Goal: Task Accomplishment & Management: Manage account settings

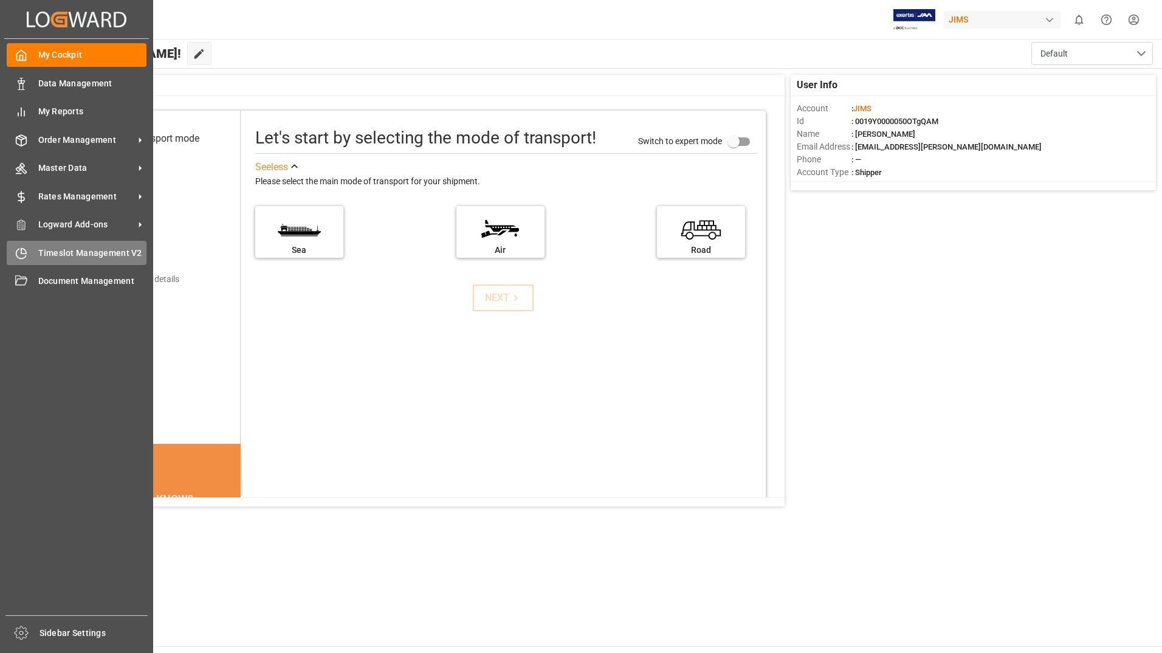
click at [47, 254] on span "Timeslot Management V2" at bounding box center [92, 253] width 109 height 13
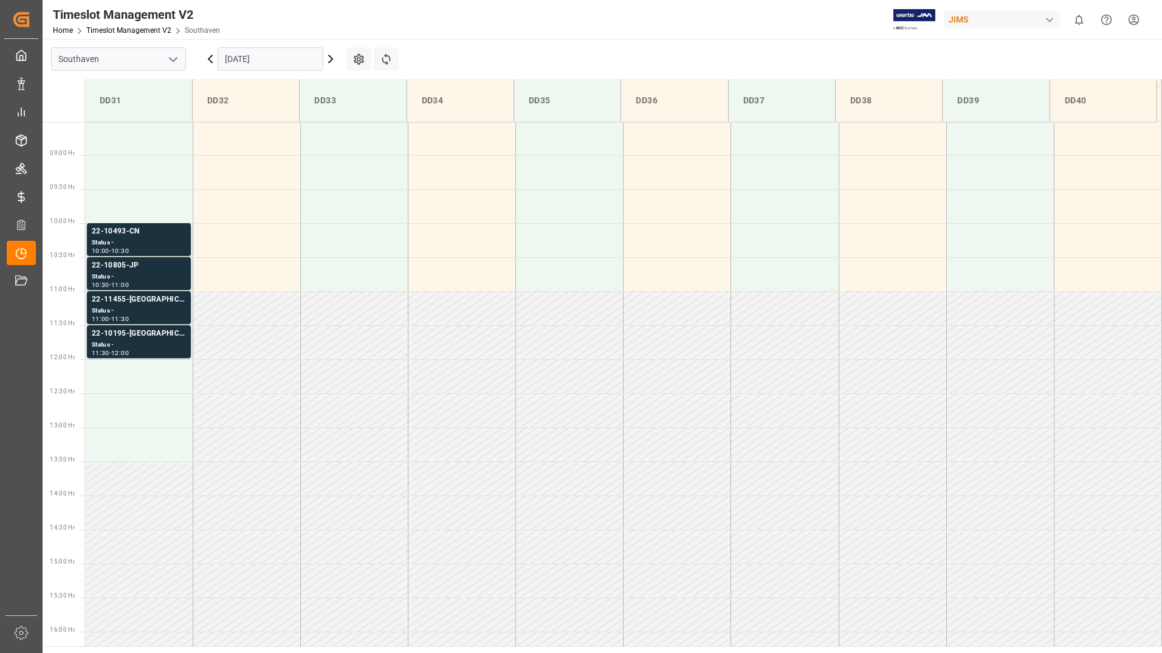
scroll to position [605, 0]
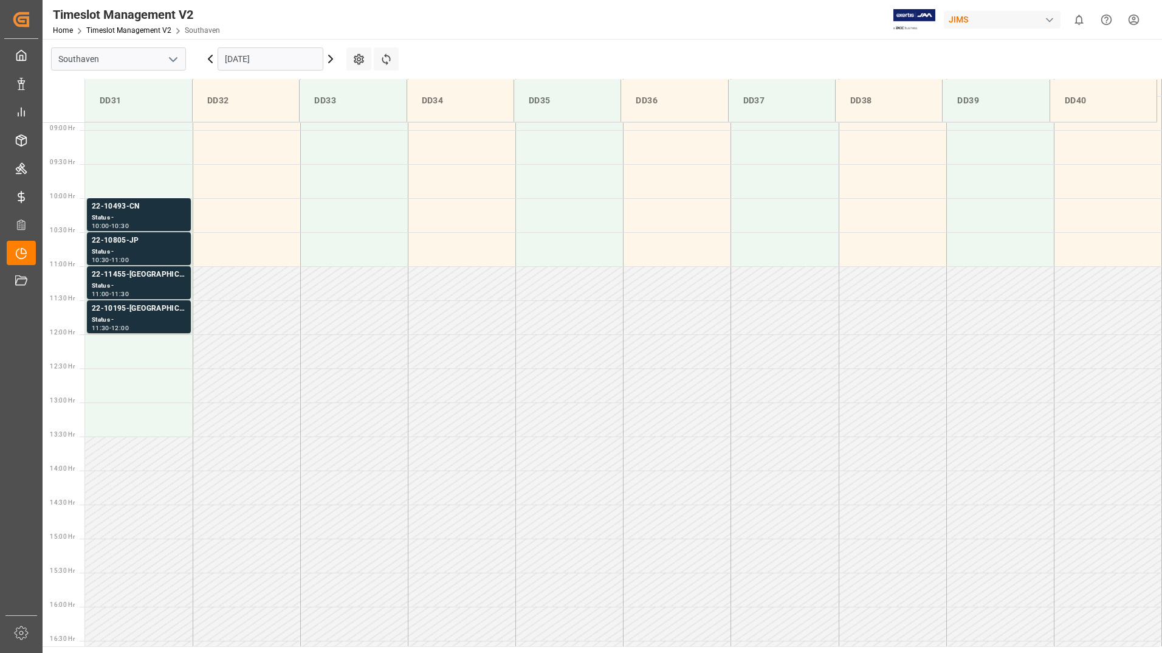
click at [271, 58] on input "[DATE]" at bounding box center [271, 58] width 106 height 23
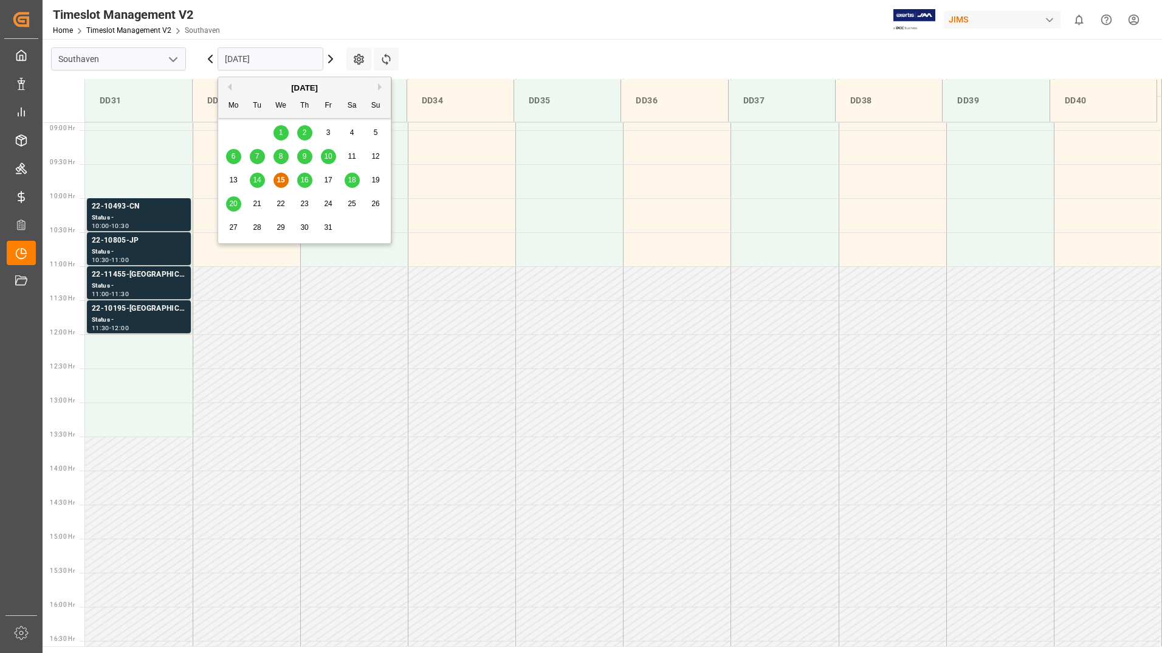
click at [259, 179] on span "14" at bounding box center [257, 180] width 8 height 9
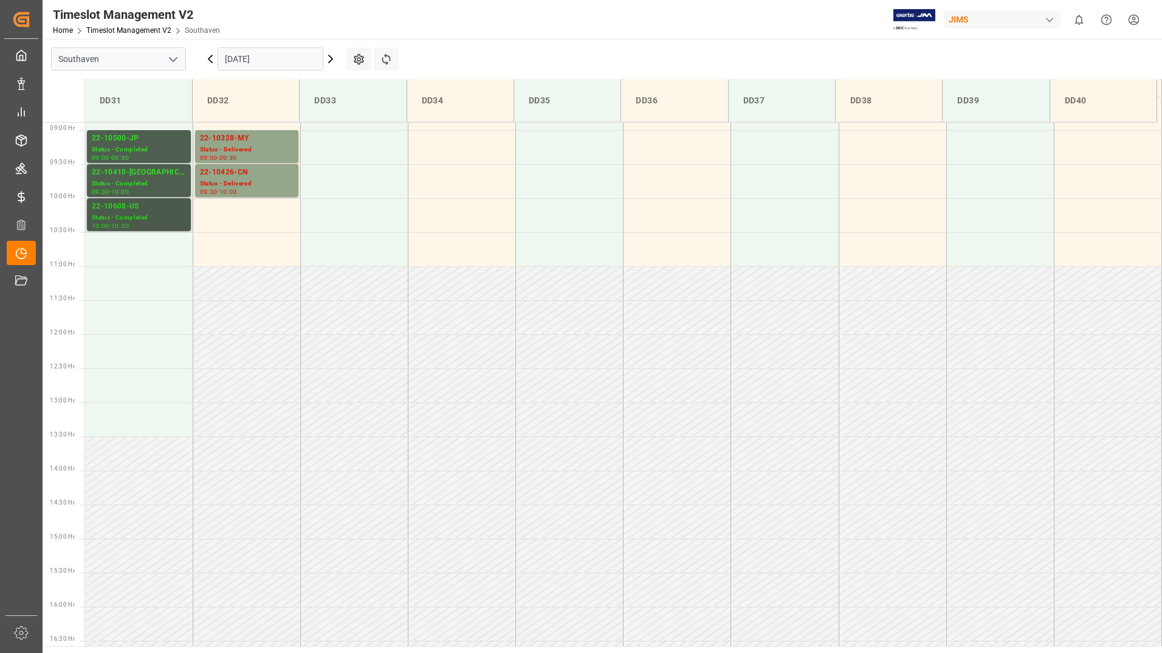
click at [163, 218] on div "Status - Completed" at bounding box center [139, 218] width 94 height 10
click at [157, 182] on div "Status - Completed" at bounding box center [139, 184] width 94 height 10
click at [158, 161] on div "09:00 - 09:30" at bounding box center [139, 158] width 94 height 7
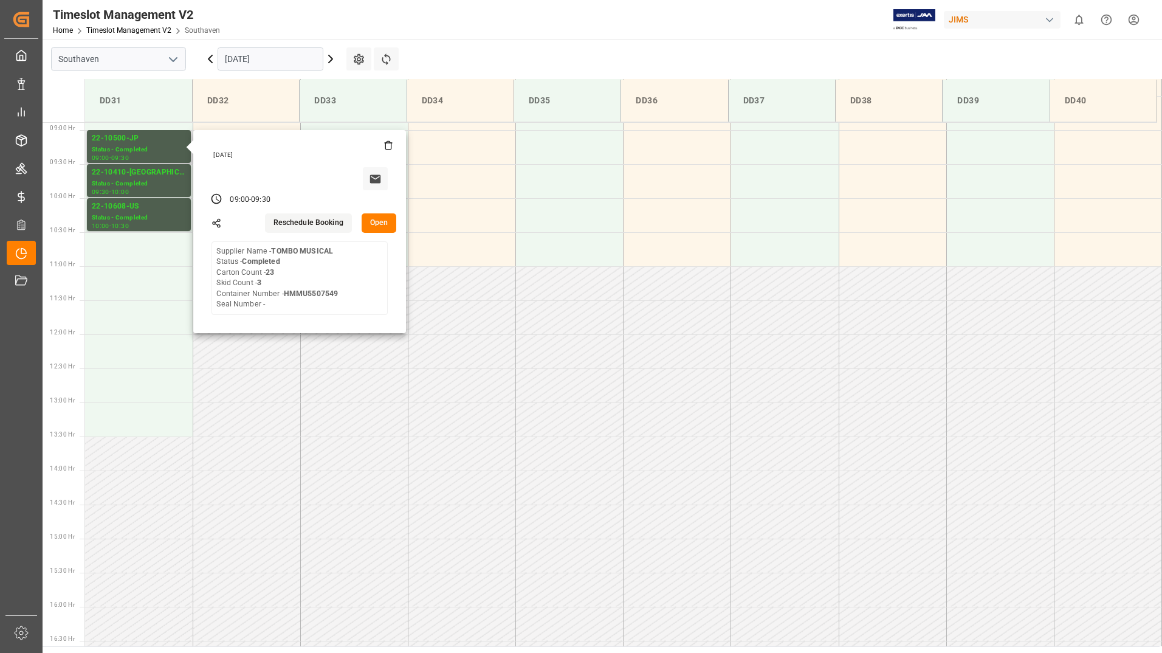
click at [376, 225] on button "Open" at bounding box center [379, 222] width 35 height 19
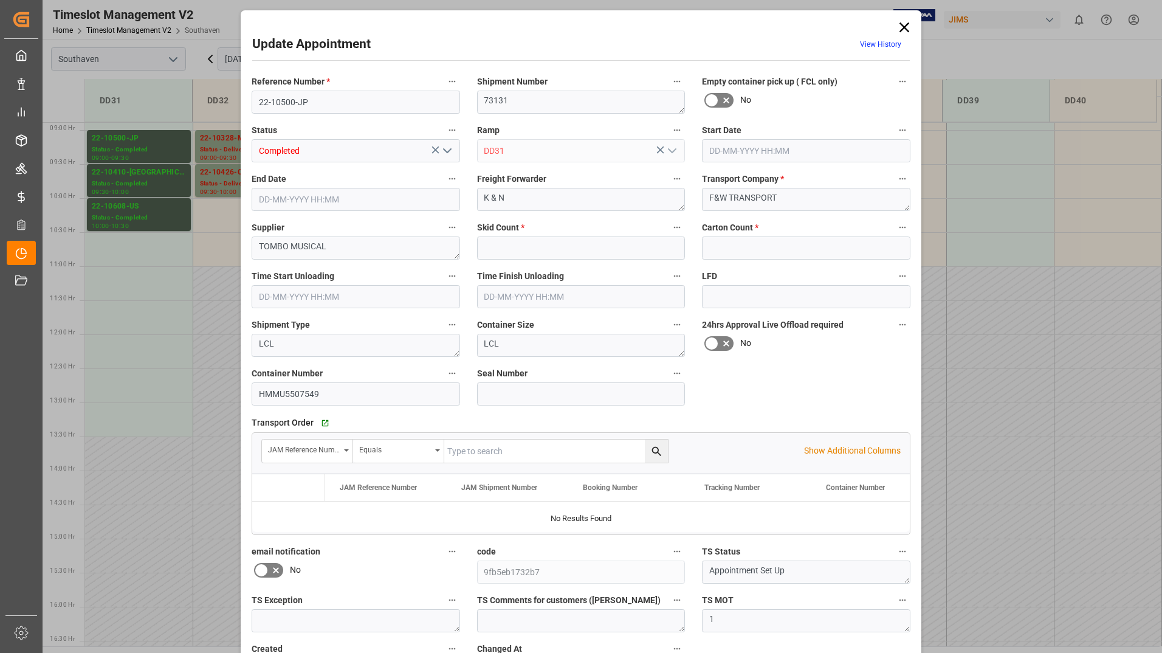
type input "3"
type input "23"
type input "[DATE] 09:00"
type input "[DATE] 09:30"
type input "[DATE] 14:16"
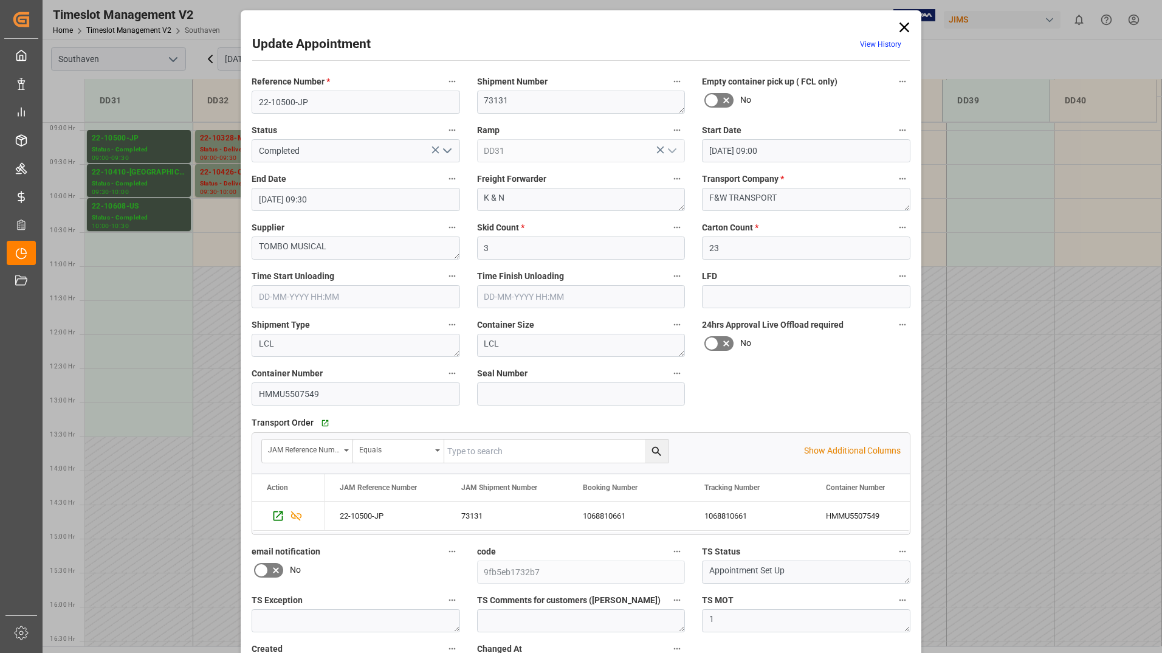
click at [903, 29] on icon at bounding box center [904, 27] width 10 height 10
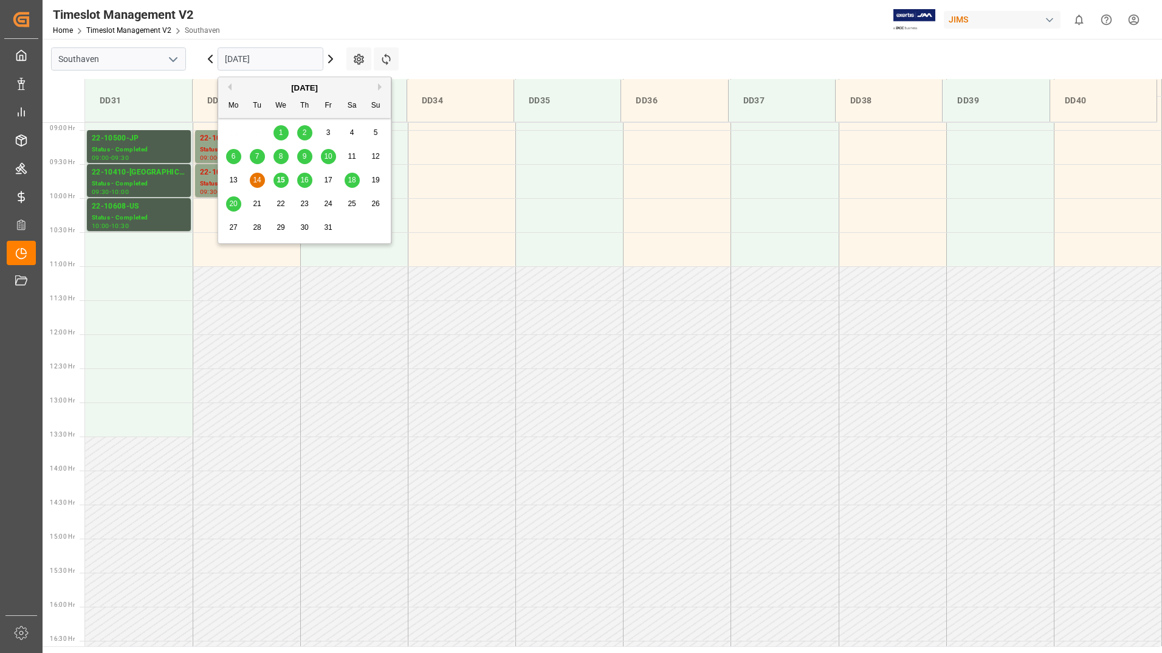
click at [306, 54] on input "[DATE]" at bounding box center [271, 58] width 106 height 23
click at [302, 180] on span "16" at bounding box center [304, 180] width 8 height 9
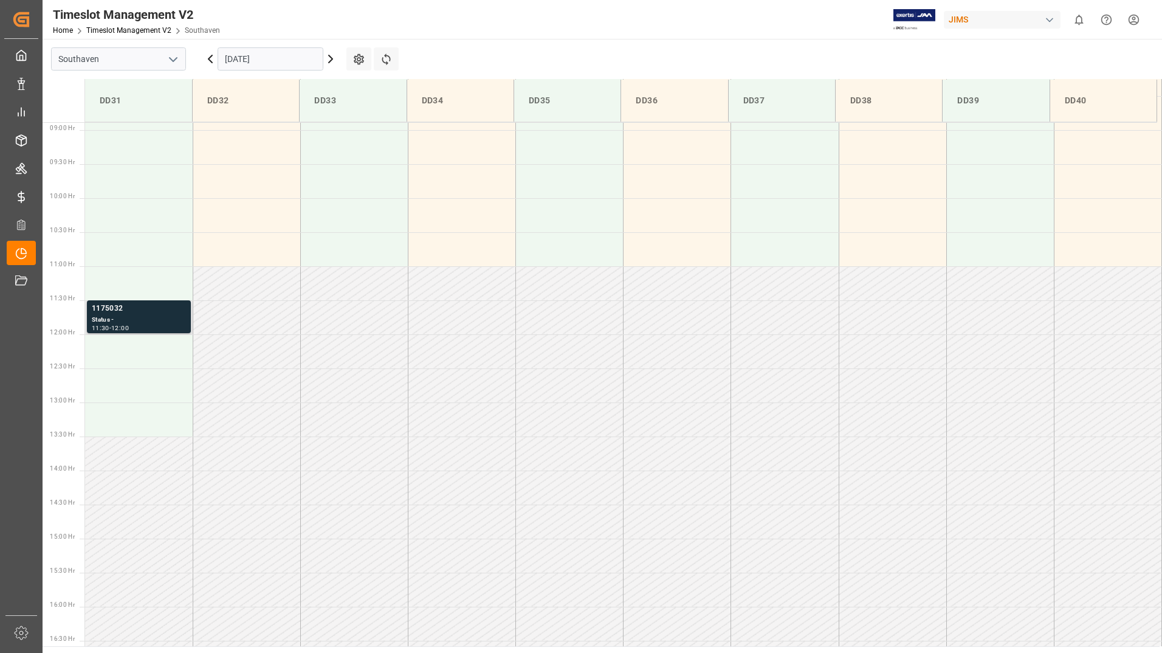
click at [129, 318] on div "Status -" at bounding box center [139, 320] width 94 height 10
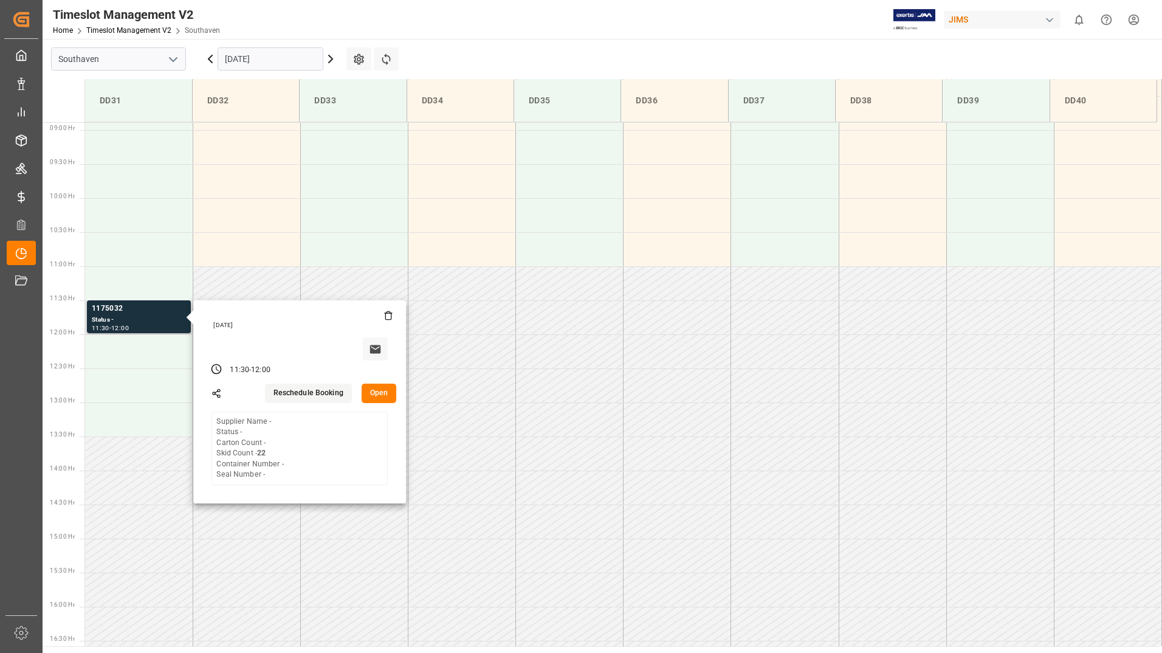
click at [386, 387] on button "Open" at bounding box center [379, 392] width 35 height 19
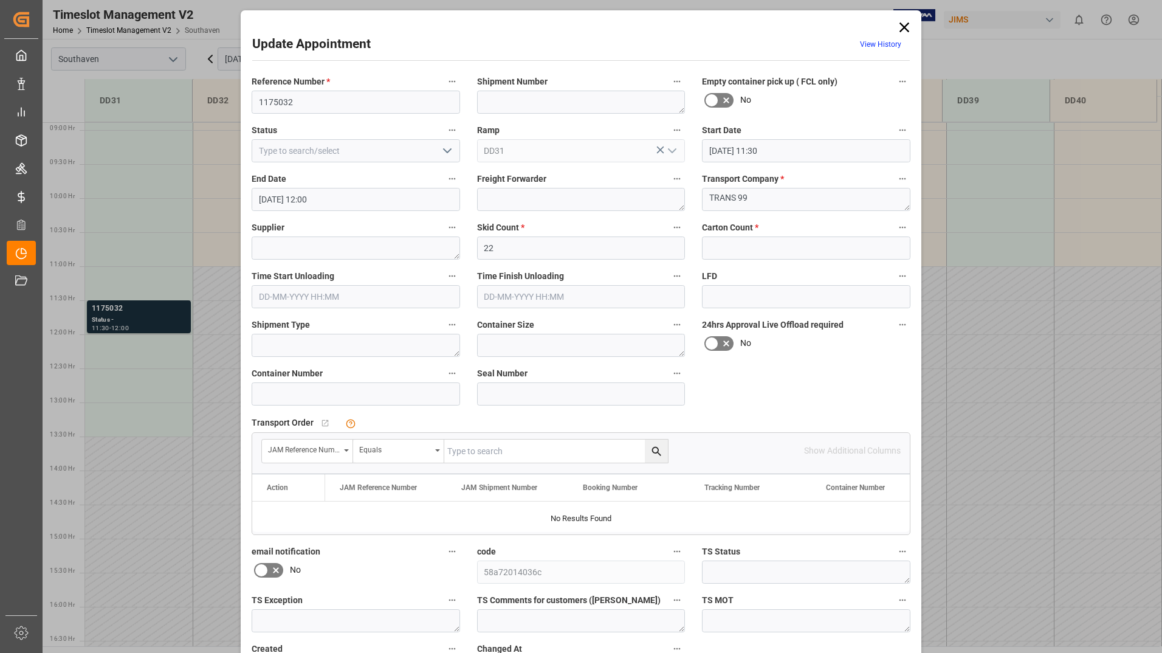
click at [902, 27] on icon at bounding box center [904, 27] width 10 height 10
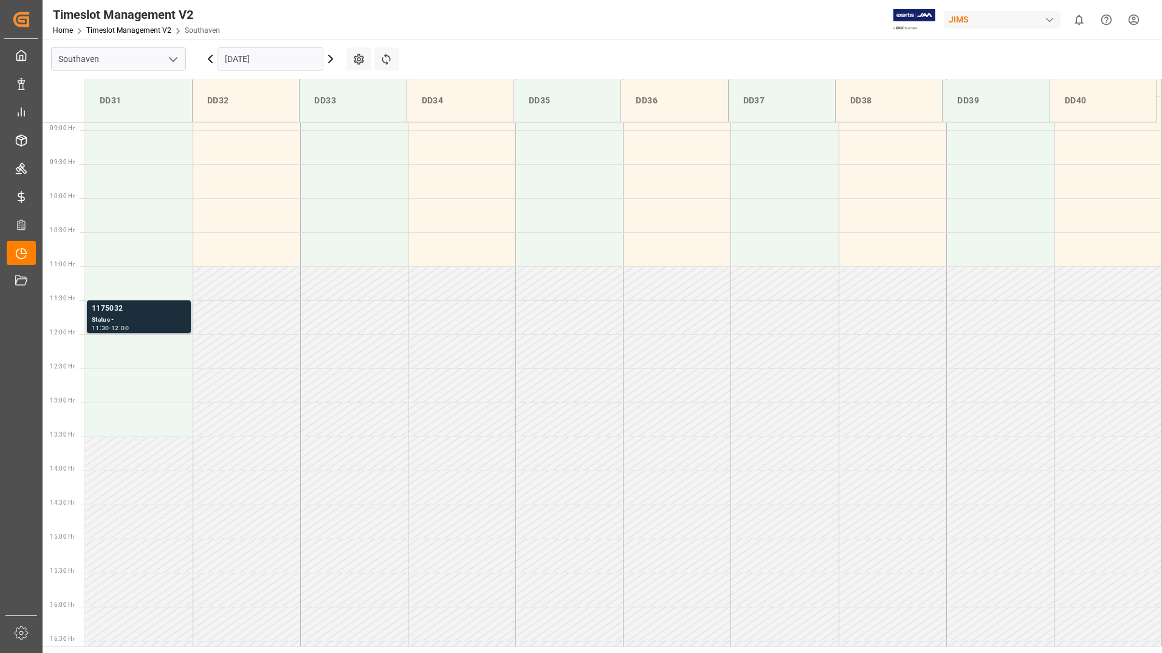
click at [172, 315] on div "Status -" at bounding box center [139, 320] width 94 height 10
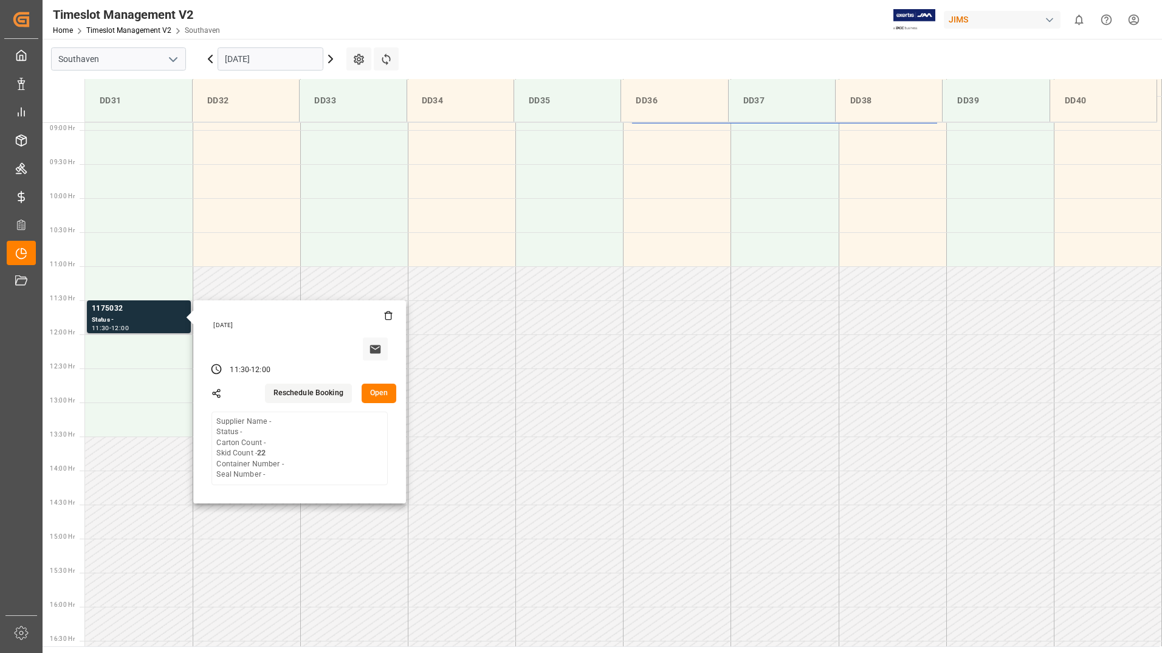
click at [375, 390] on button "Open" at bounding box center [379, 392] width 35 height 19
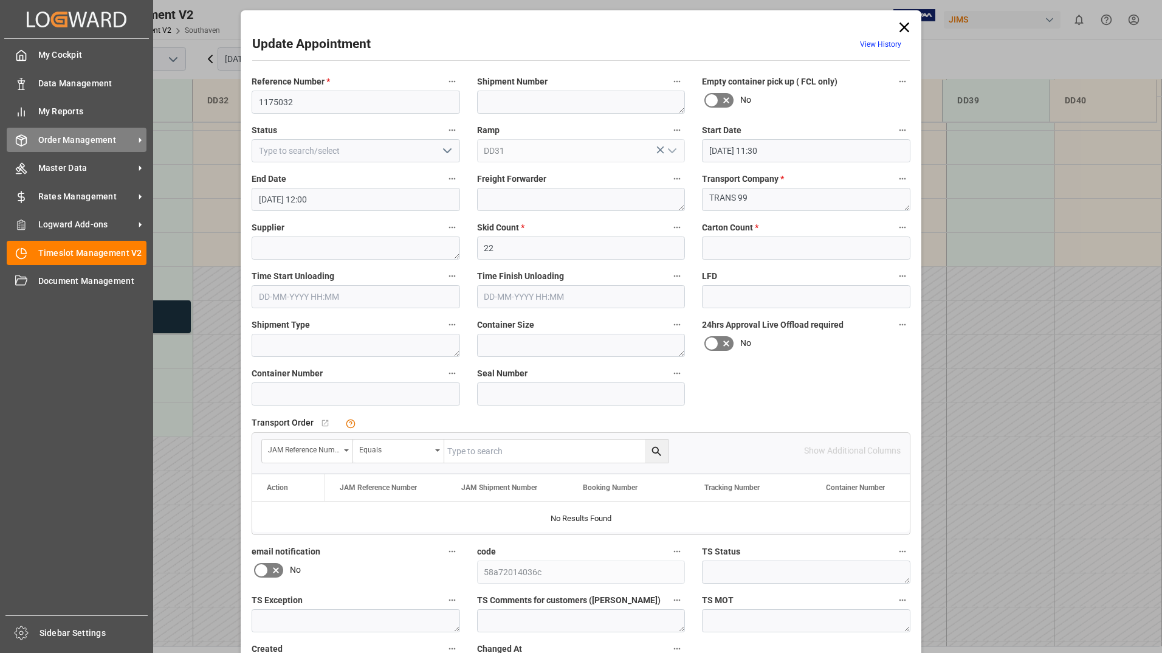
click at [52, 142] on span "Order Management" at bounding box center [86, 140] width 96 height 13
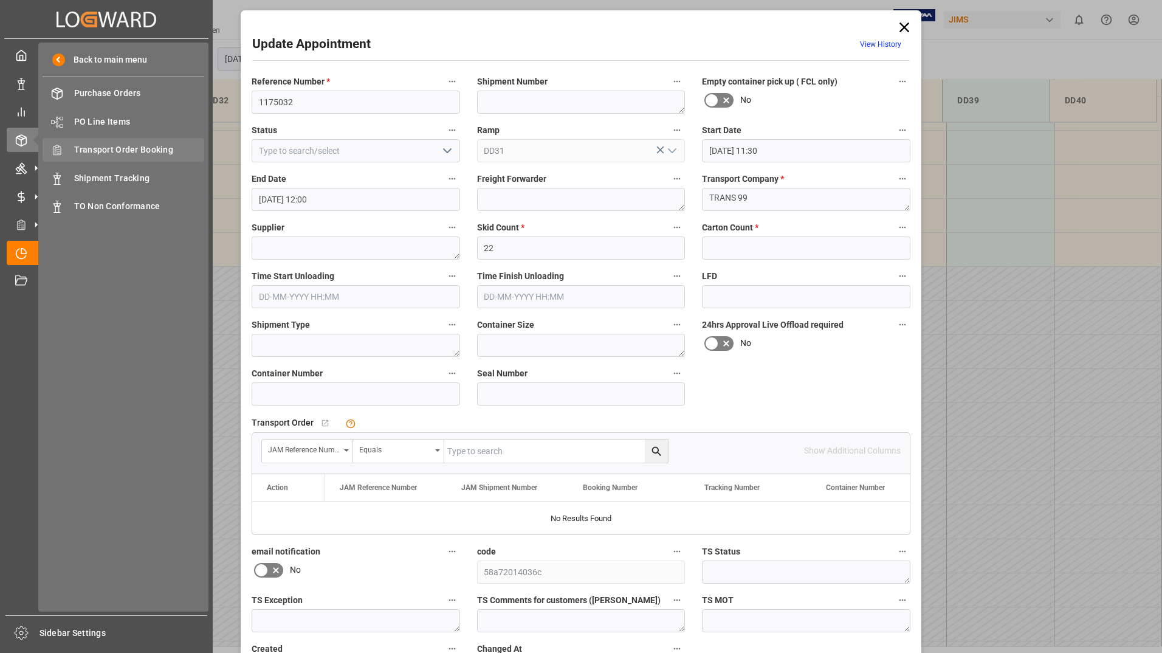
click at [133, 149] on span "Transport Order Booking" at bounding box center [139, 149] width 131 height 13
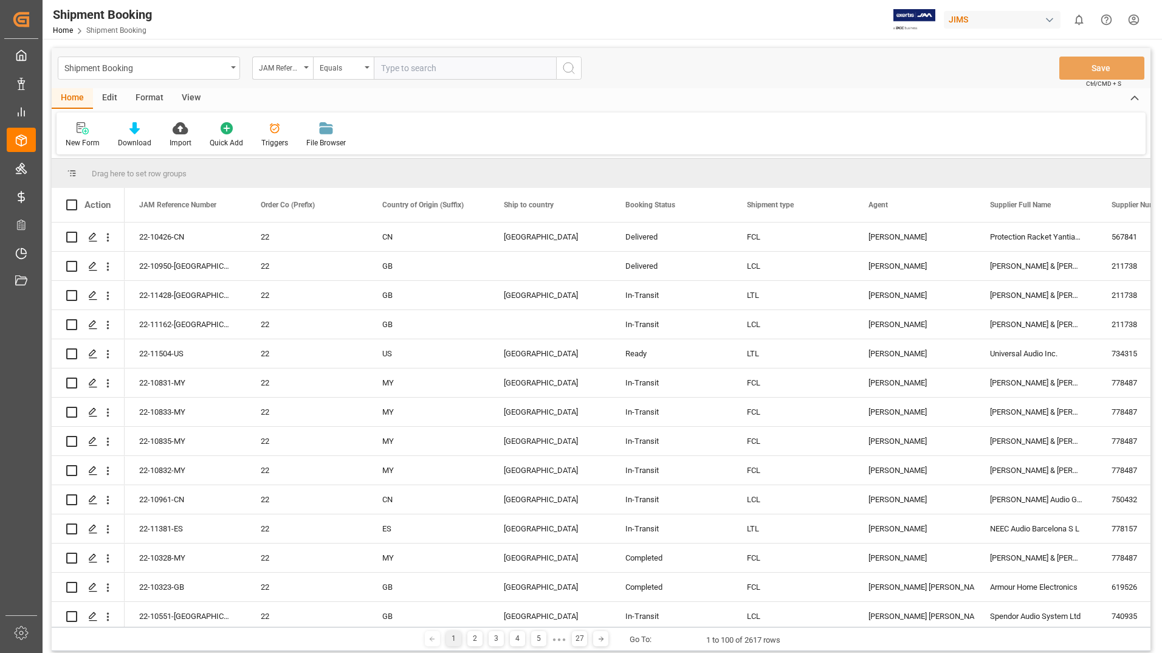
click at [432, 69] on input "text" at bounding box center [465, 68] width 182 height 23
type input "22-10500-JP"
click at [569, 67] on icon "search button" at bounding box center [568, 68] width 15 height 15
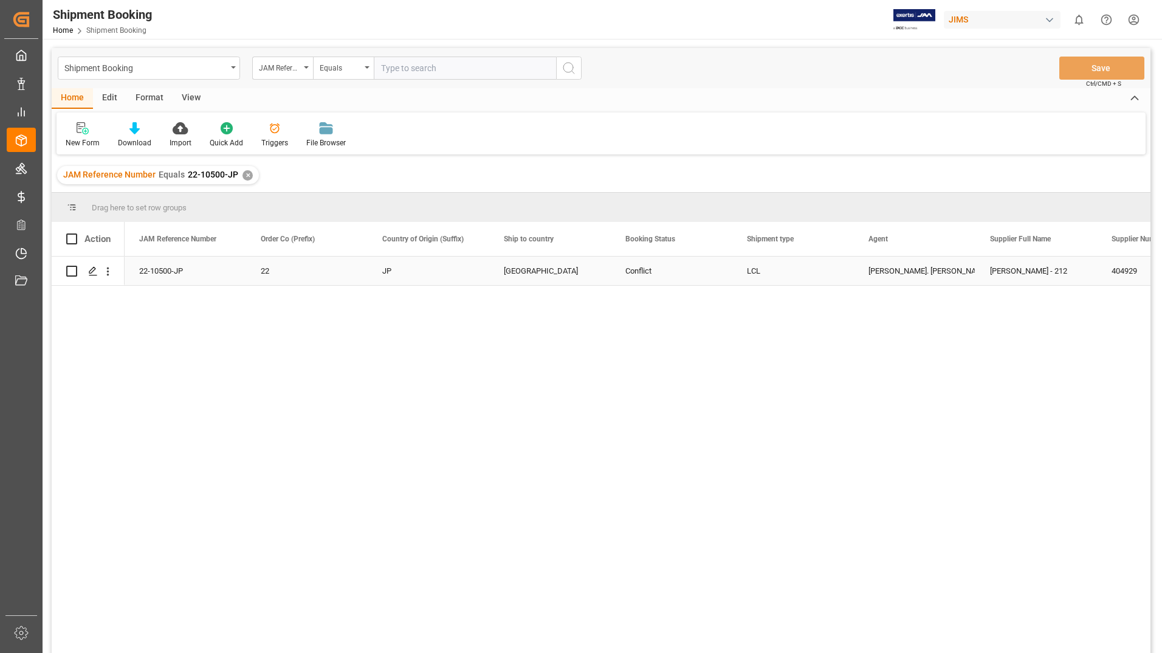
click at [69, 270] on input "Press Space to toggle row selection (unchecked)" at bounding box center [71, 271] width 11 height 11
checkbox input "true"
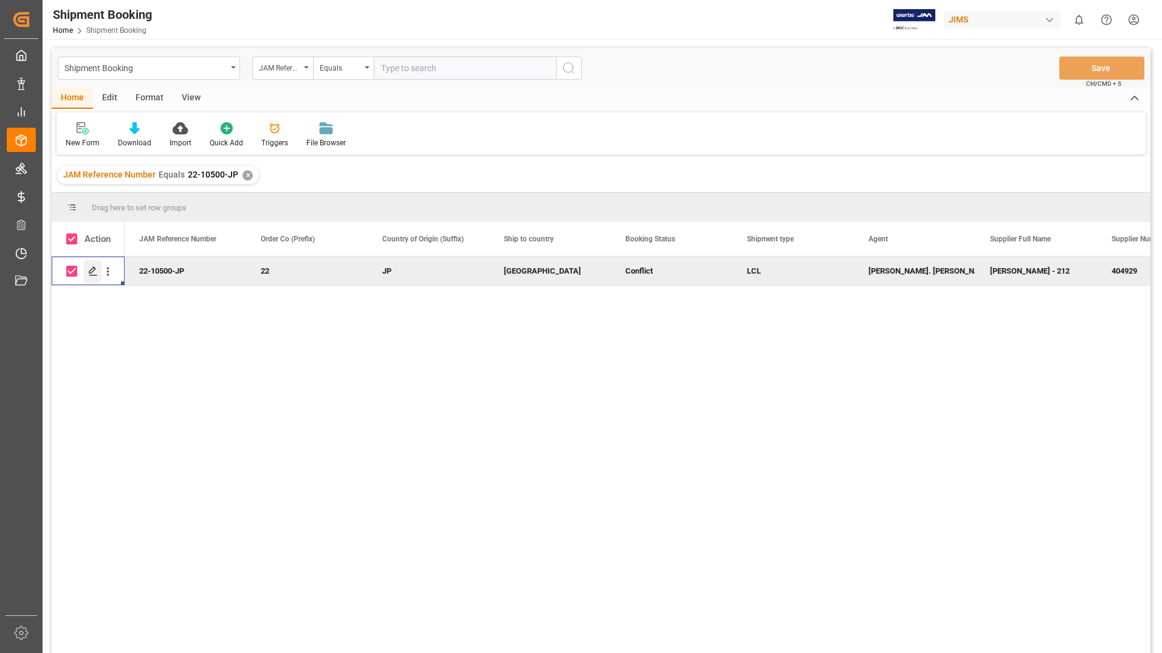
click at [91, 270] on icon "Press SPACE to deselect this row." at bounding box center [93, 271] width 10 height 10
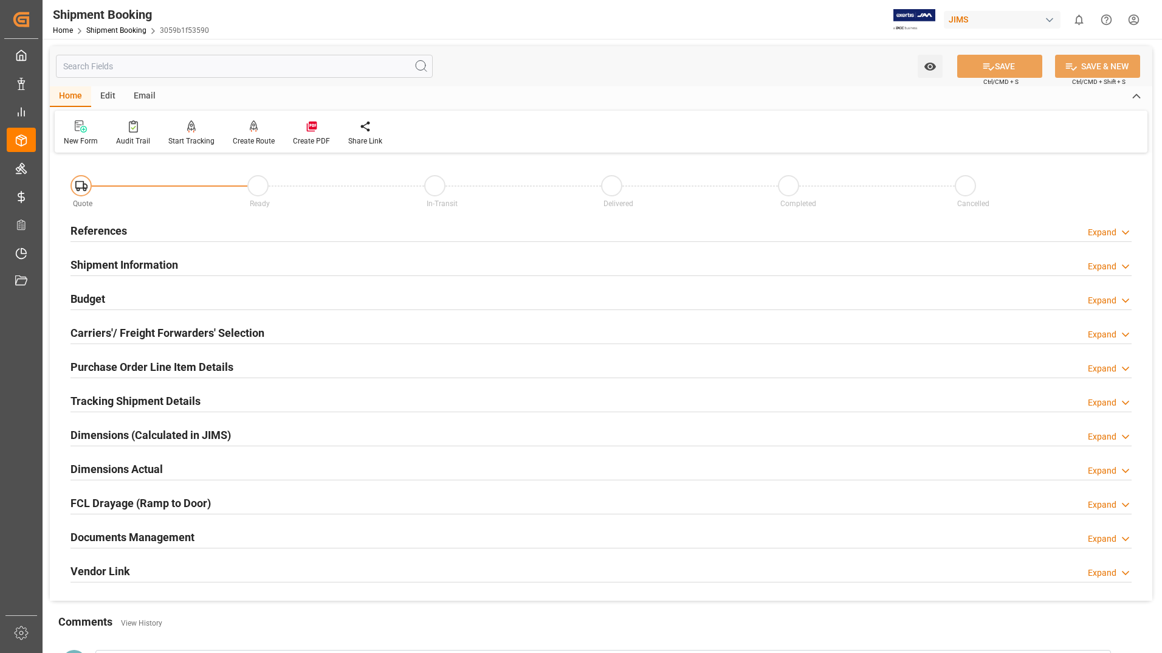
click at [97, 404] on h2 "Tracking Shipment Details" at bounding box center [135, 401] width 130 height 16
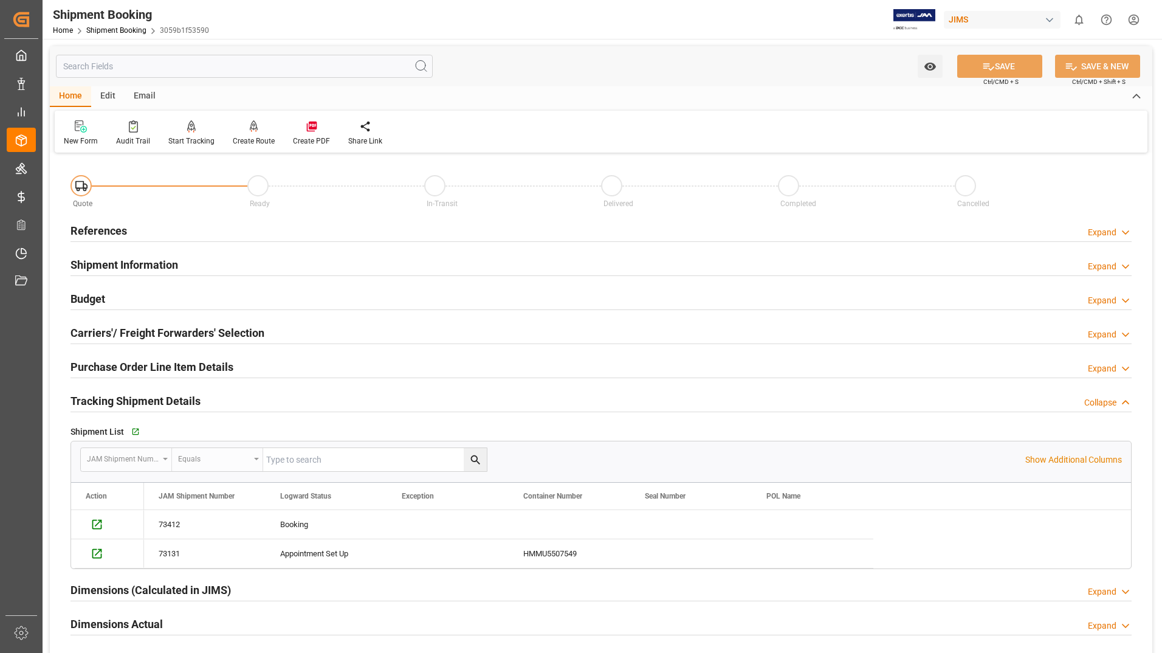
click at [575, 456] on div "JAM Shipment Number Equals" at bounding box center [552, 459] width 945 height 24
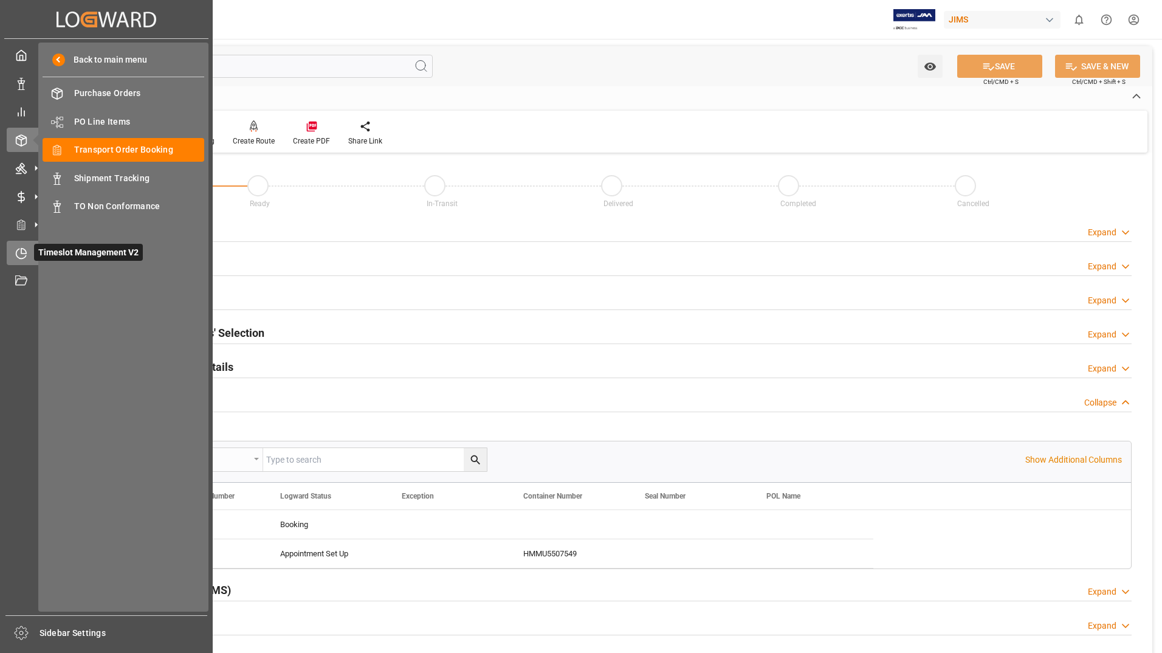
click at [64, 247] on span "Timeslot Management V2" at bounding box center [88, 252] width 109 height 17
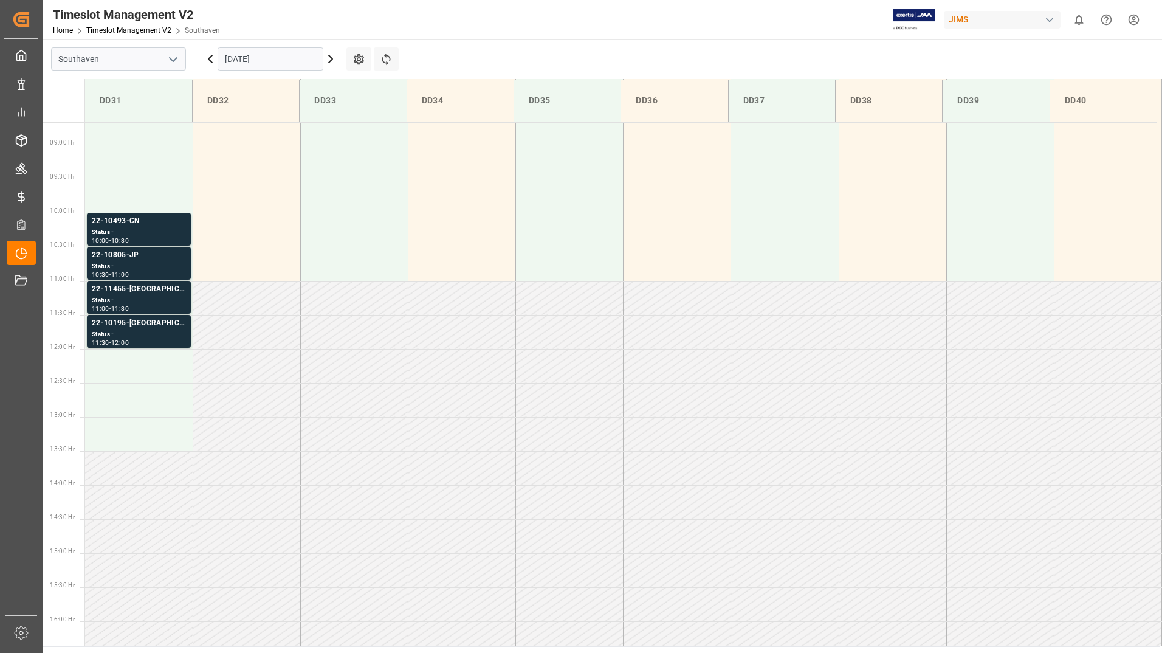
scroll to position [605, 0]
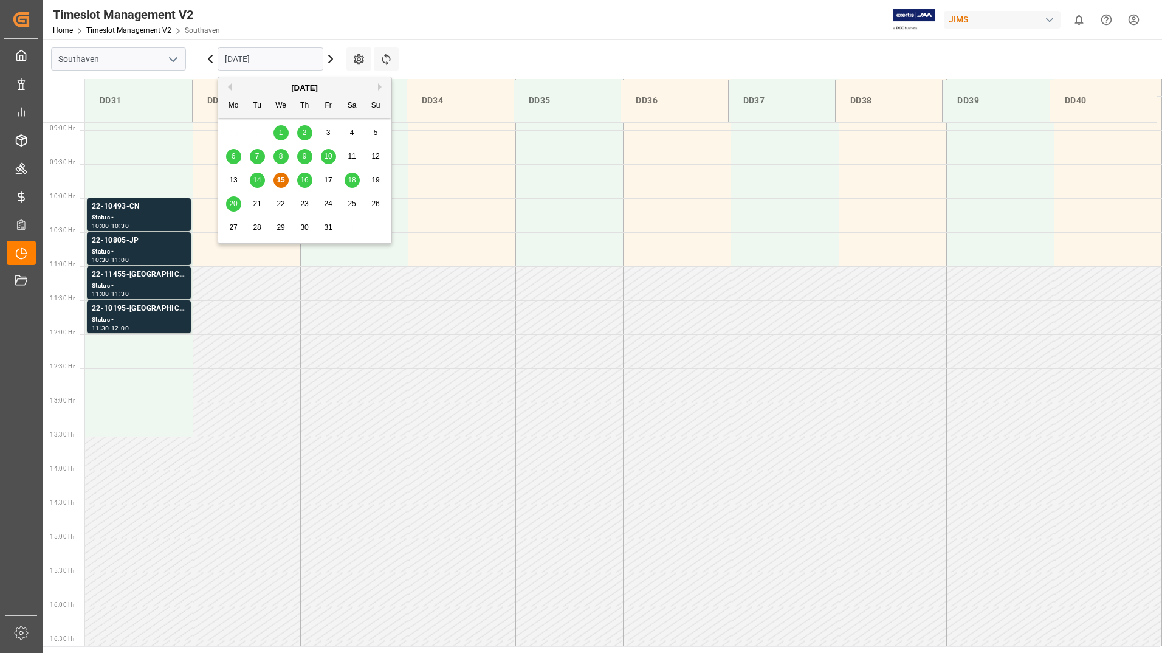
click at [252, 55] on input "[DATE]" at bounding box center [271, 58] width 106 height 23
click at [305, 180] on span "16" at bounding box center [304, 180] width 8 height 9
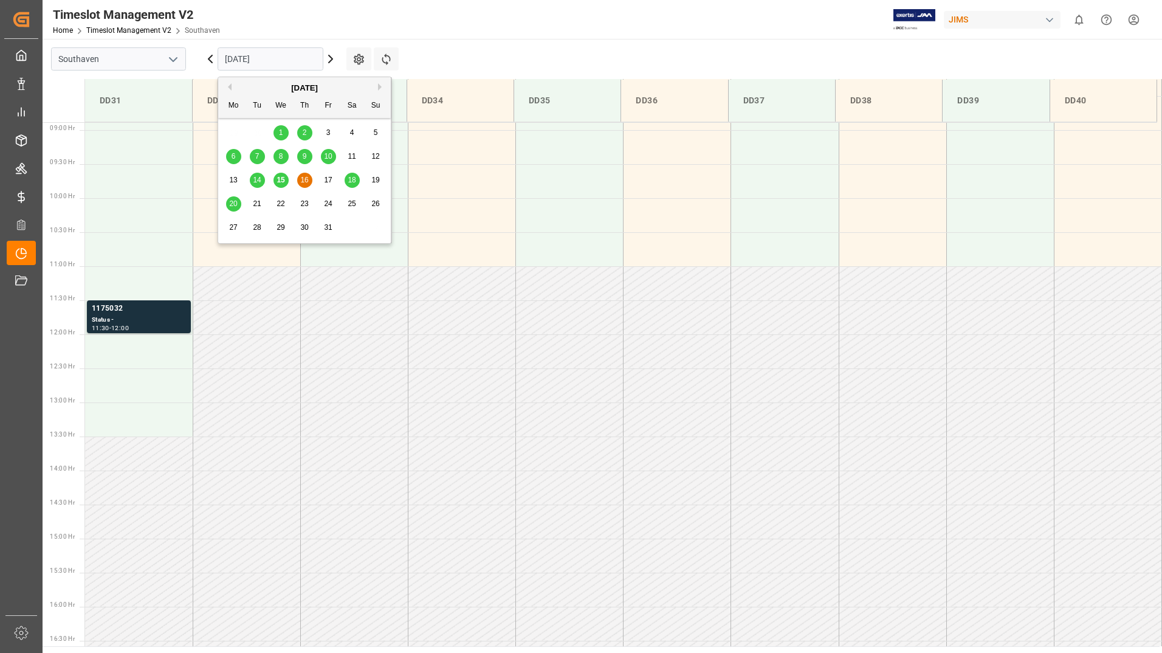
click at [292, 63] on input "[DATE]" at bounding box center [271, 58] width 106 height 23
click at [276, 179] on span "15" at bounding box center [280, 180] width 8 height 9
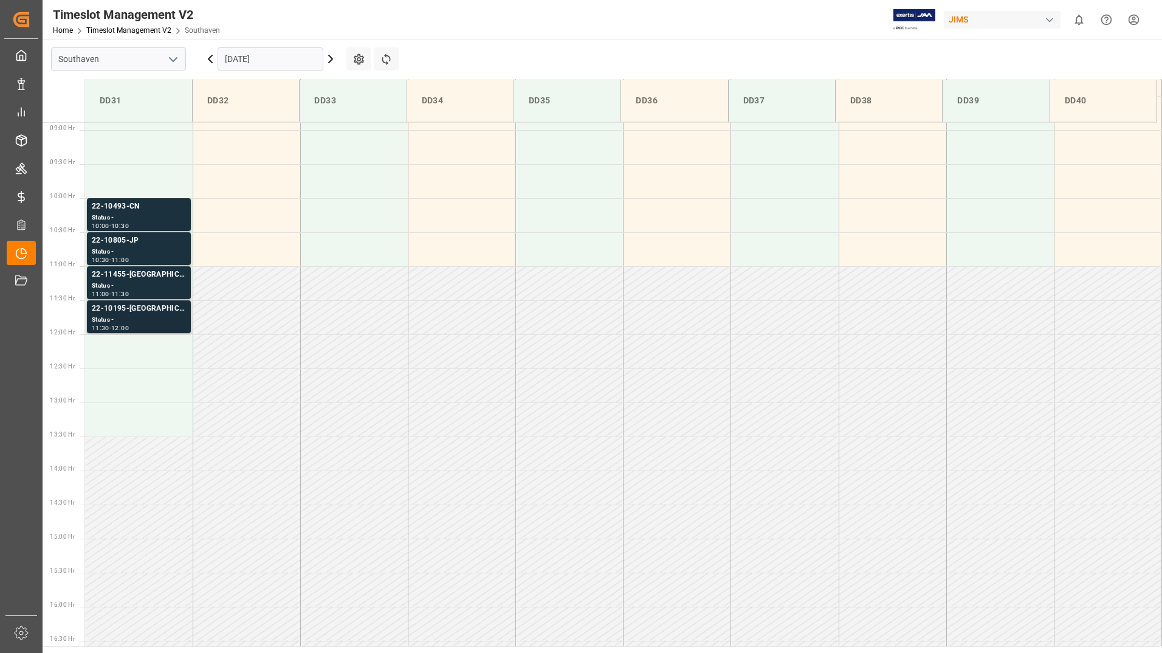
click at [110, 318] on div "Status -" at bounding box center [139, 320] width 94 height 10
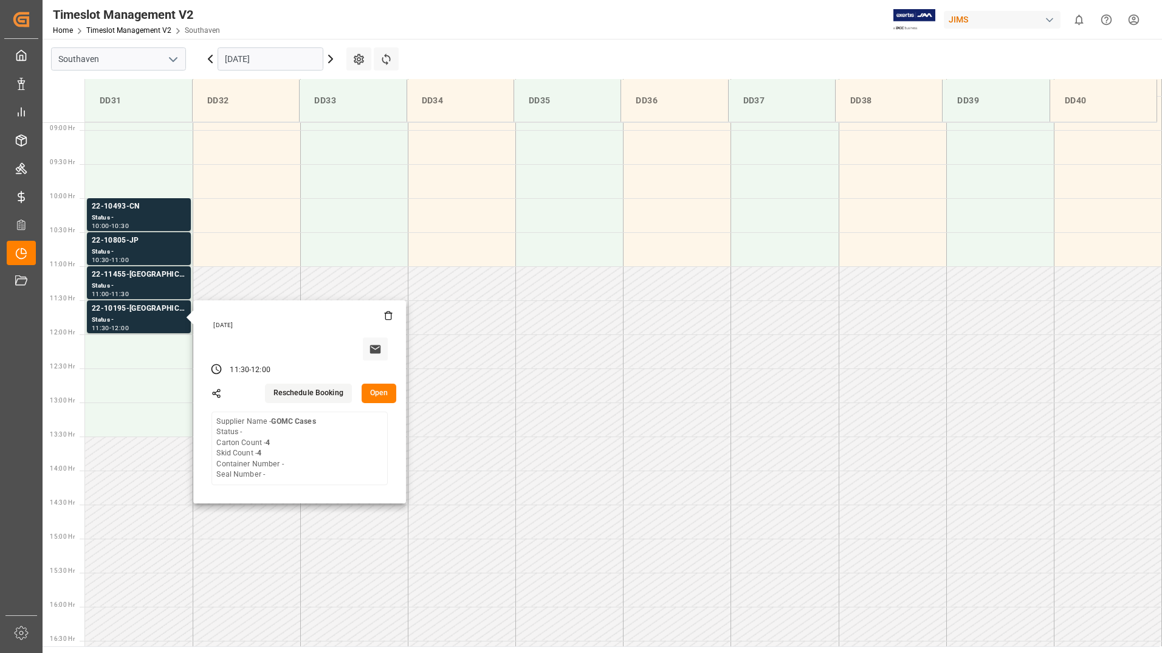
click at [233, 52] on input "[DATE]" at bounding box center [271, 58] width 106 height 23
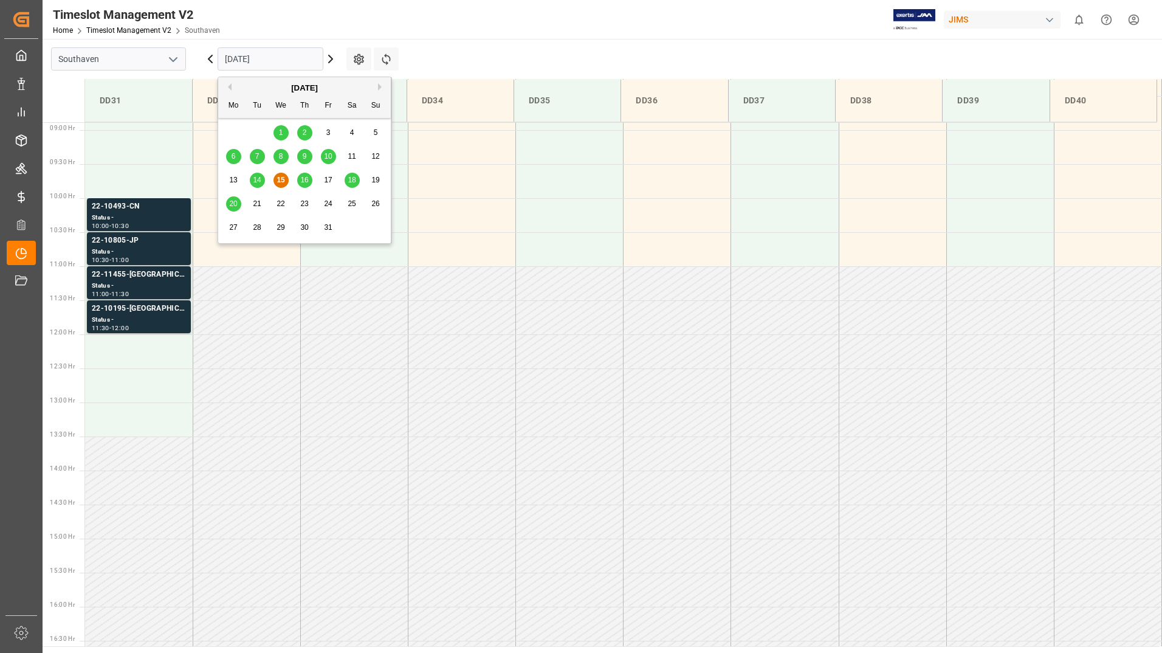
click at [259, 182] on span "14" at bounding box center [257, 180] width 8 height 9
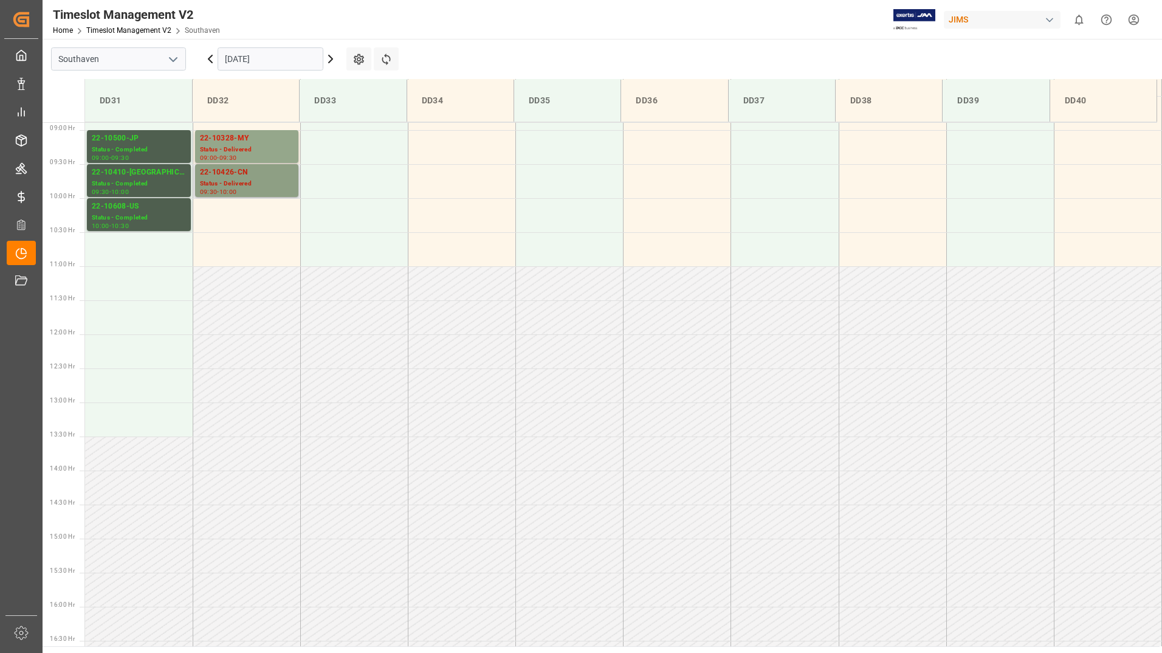
click at [205, 175] on div "22-10426-CN" at bounding box center [247, 173] width 94 height 12
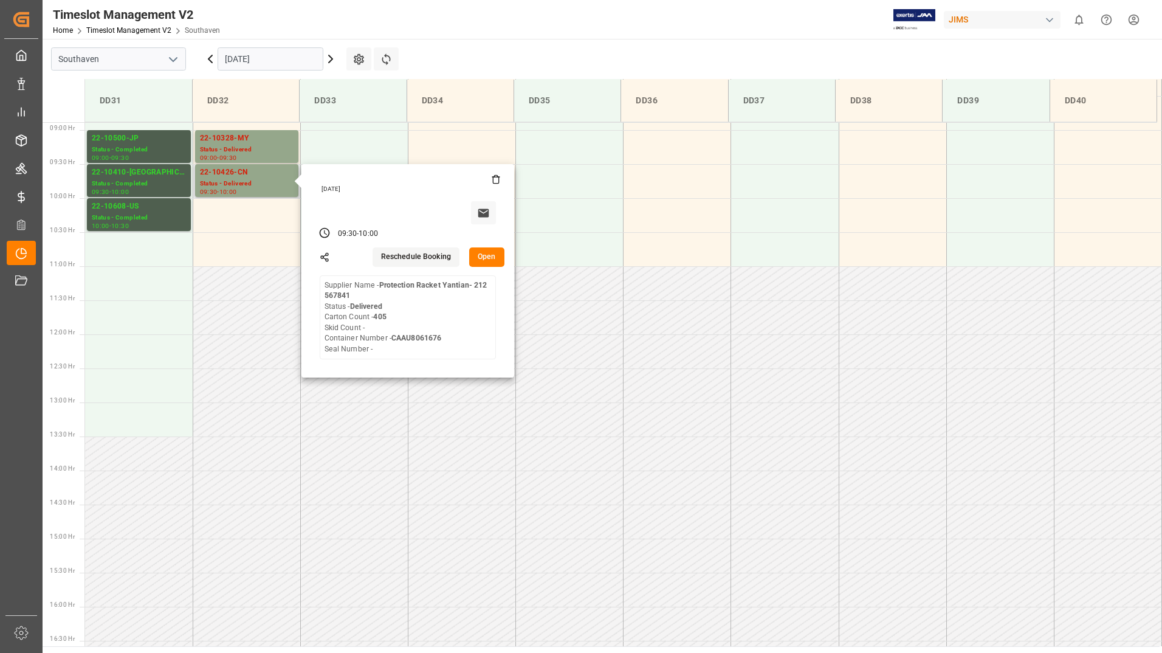
click at [488, 253] on button "Open" at bounding box center [486, 256] width 35 height 19
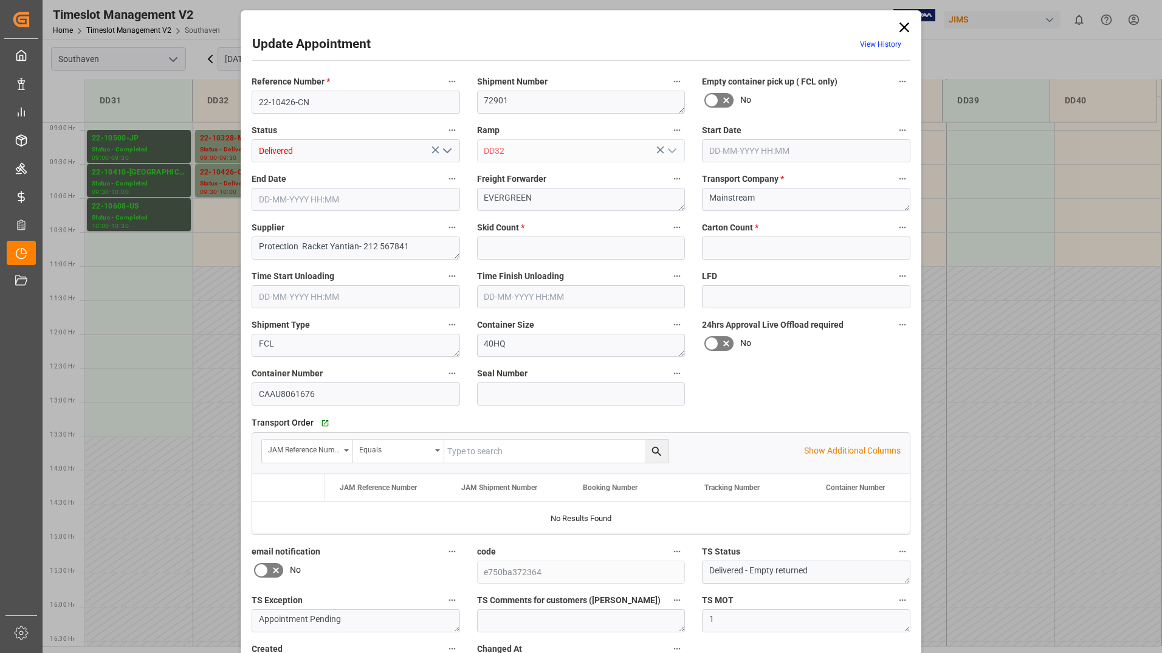
type input "0"
type input "405"
type input "[DATE] 09:30"
type input "[DATE] 10:00"
type input "[DATE] 19:44"
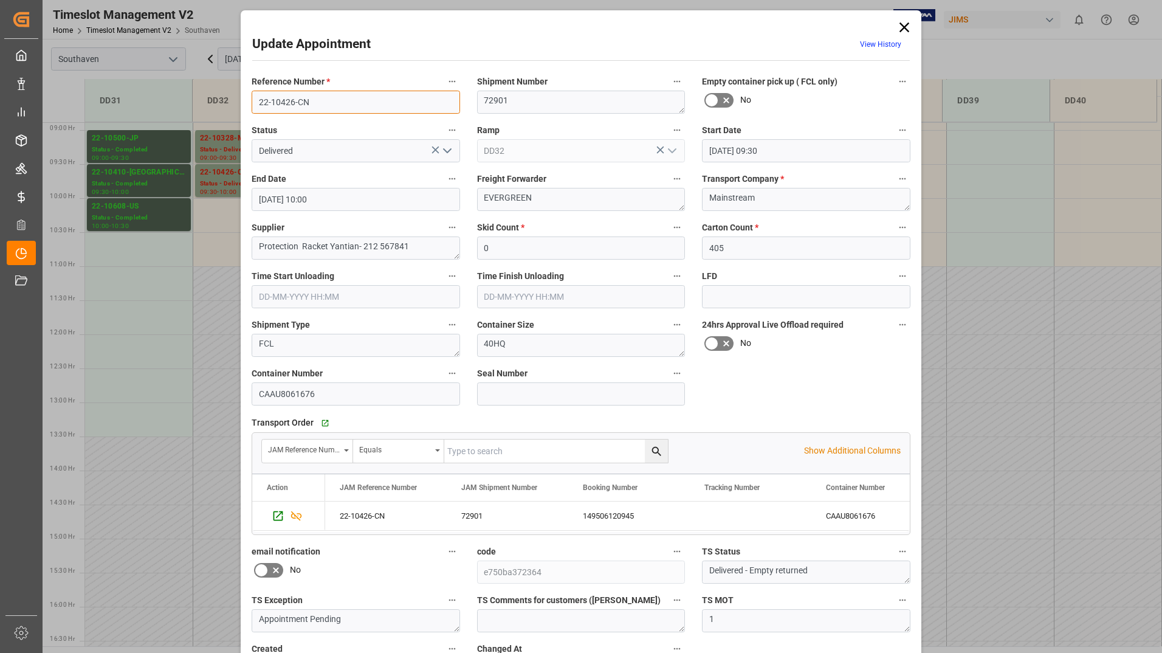
drag, startPoint x: 252, startPoint y: 102, endPoint x: 312, endPoint y: 105, distance: 60.8
click at [312, 105] on input "22-10426-CN" at bounding box center [356, 102] width 208 height 23
click at [904, 20] on icon at bounding box center [904, 27] width 17 height 17
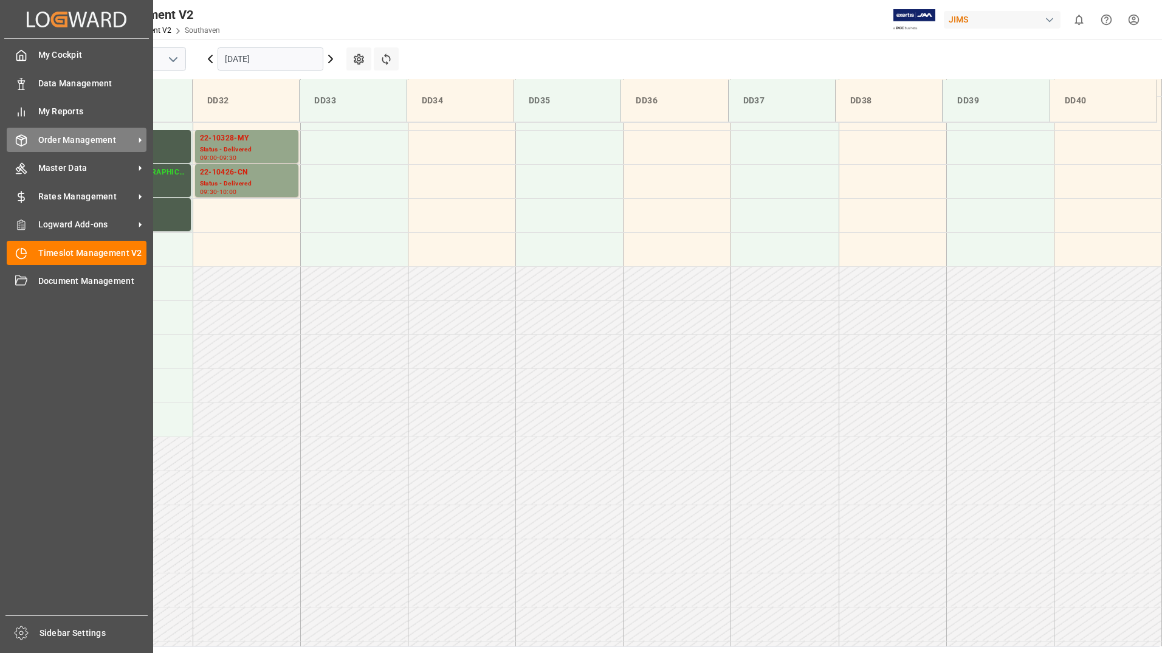
click at [84, 144] on span "Order Management" at bounding box center [86, 140] width 96 height 13
click at [63, 144] on span "Order Management" at bounding box center [86, 140] width 96 height 13
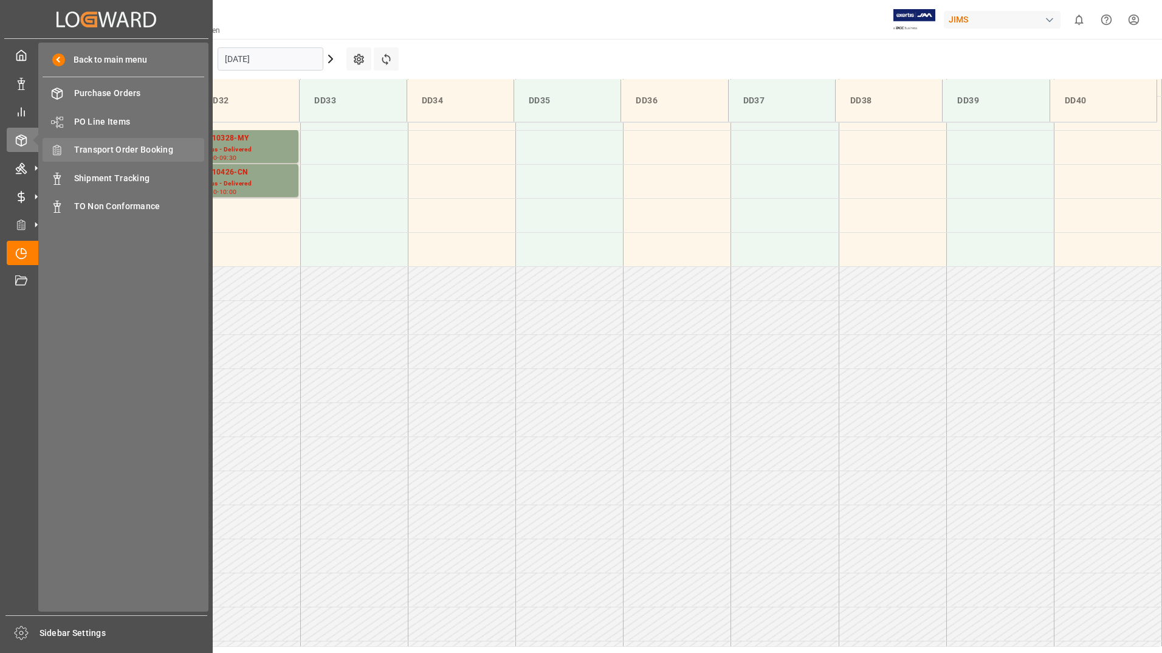
click at [105, 151] on span "Transport Order Booking" at bounding box center [139, 149] width 131 height 13
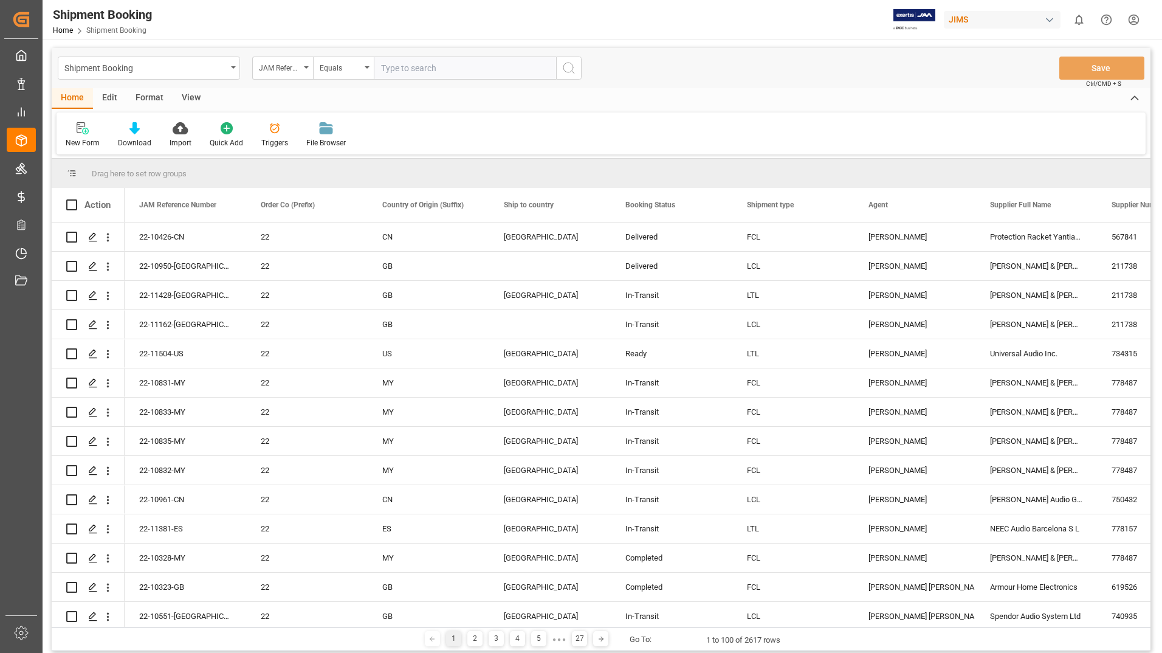
click at [419, 70] on input "text" at bounding box center [465, 68] width 182 height 23
type input "22-10426-CN"
click at [569, 66] on icon "search button" at bounding box center [568, 68] width 15 height 15
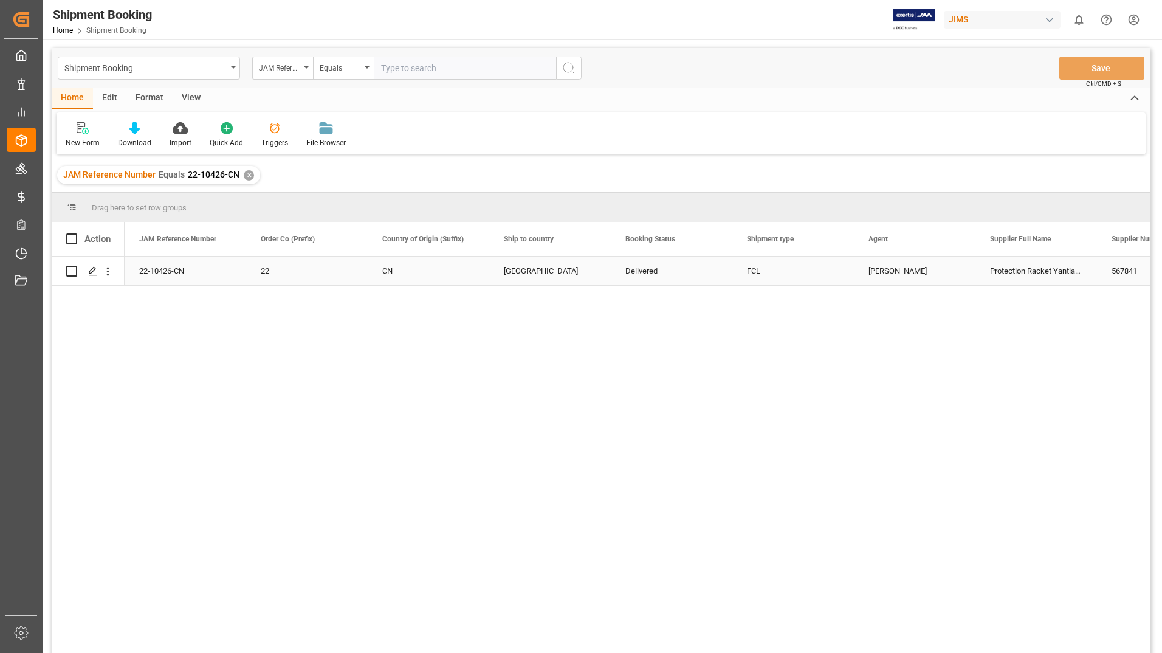
click at [69, 271] on input "Press Space to toggle row selection (unchecked)" at bounding box center [71, 271] width 11 height 11
checkbox input "true"
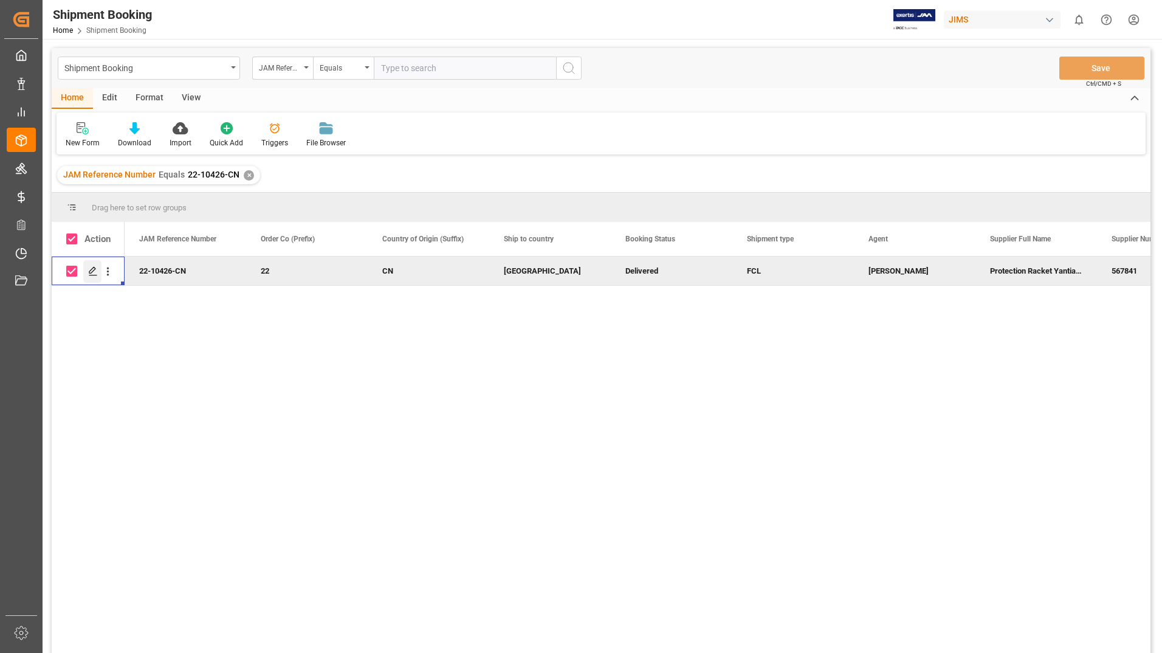
click at [88, 270] on icon "Press SPACE to deselect this row." at bounding box center [93, 271] width 10 height 10
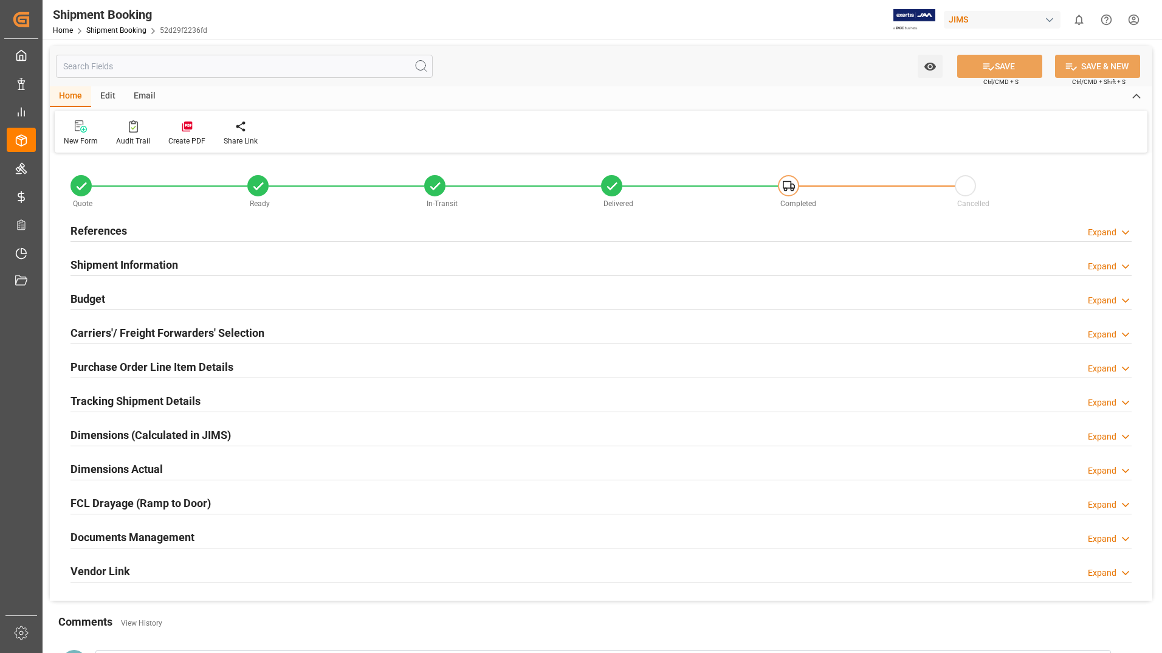
type input "63"
click at [138, 364] on h2 "Purchase Order Line Item Details" at bounding box center [151, 367] width 163 height 16
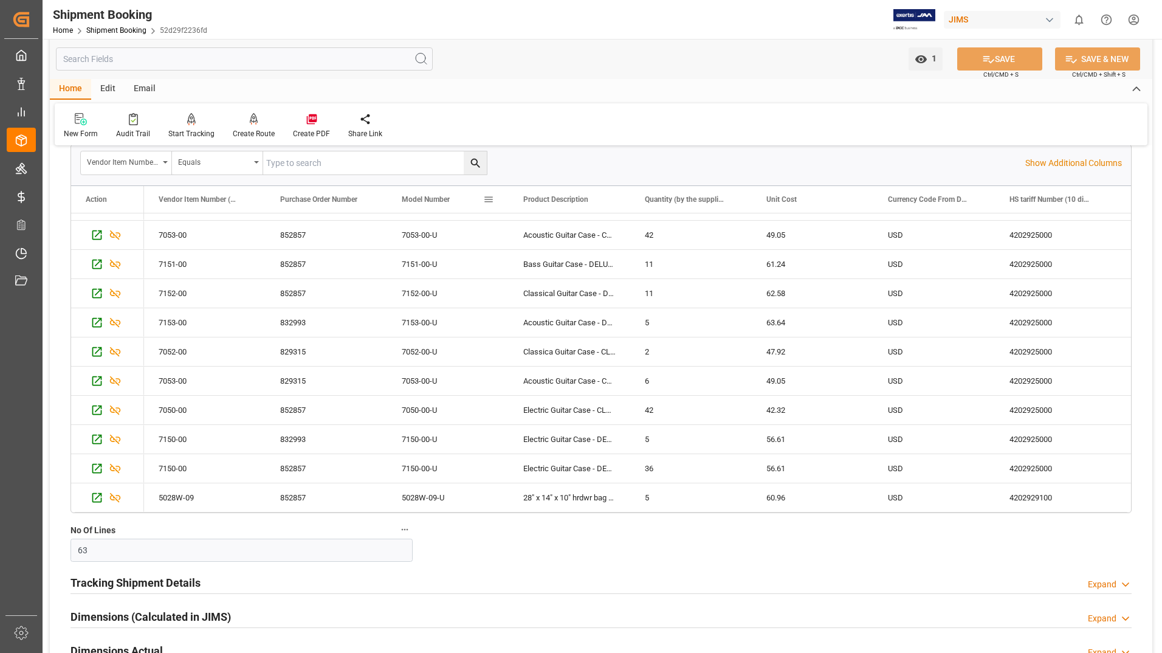
scroll to position [486, 0]
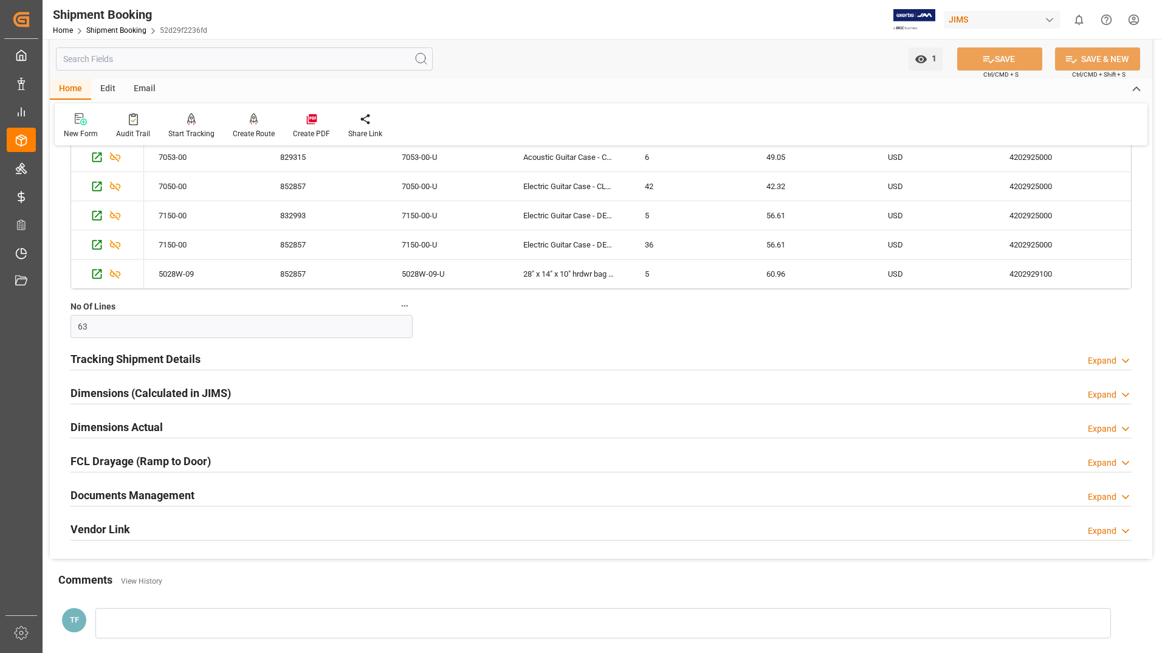
click at [81, 491] on h2 "Documents Management" at bounding box center [132, 495] width 124 height 16
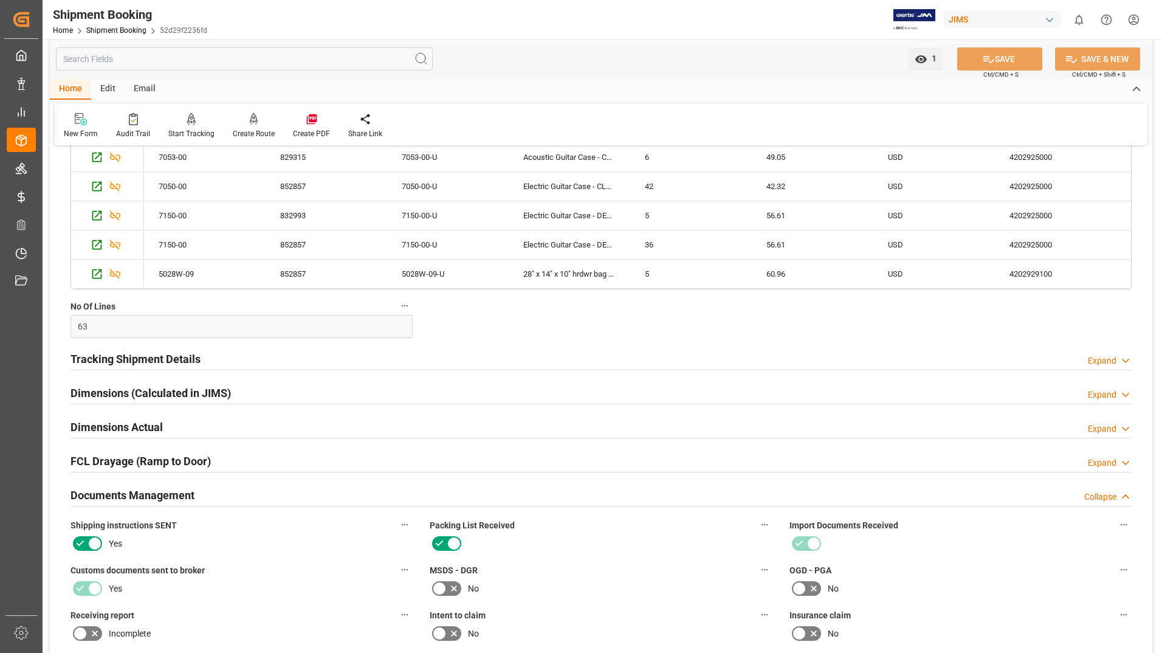
scroll to position [851, 0]
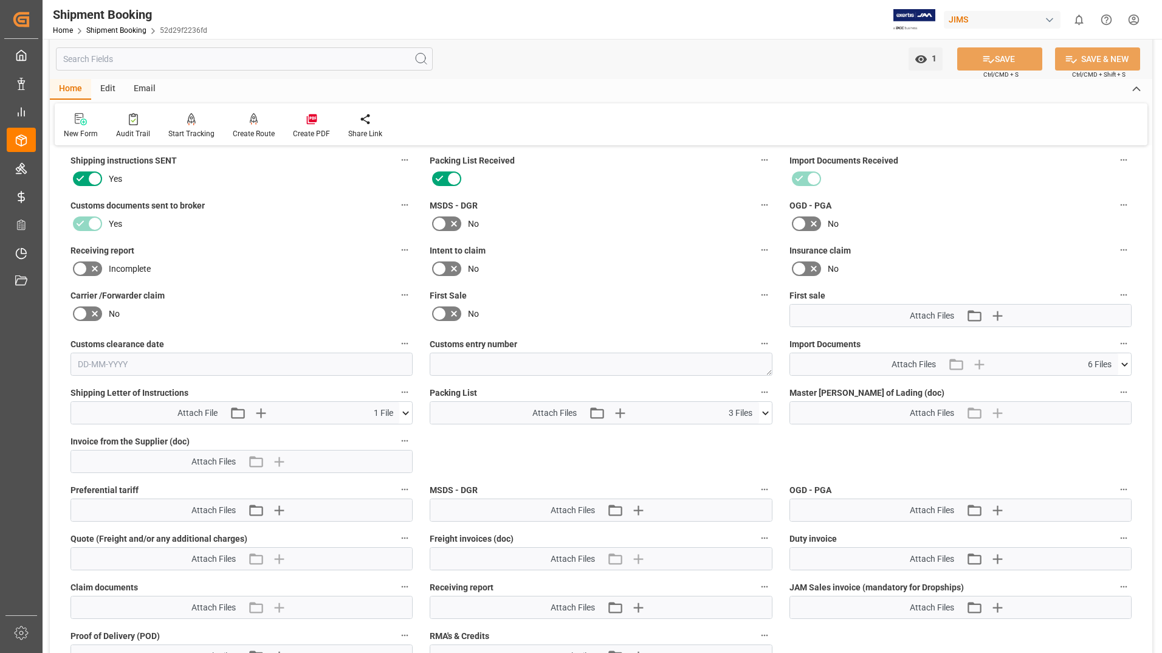
click at [766, 408] on icon at bounding box center [765, 413] width 13 height 13
click at [759, 434] on icon at bounding box center [758, 435] width 13 height 13
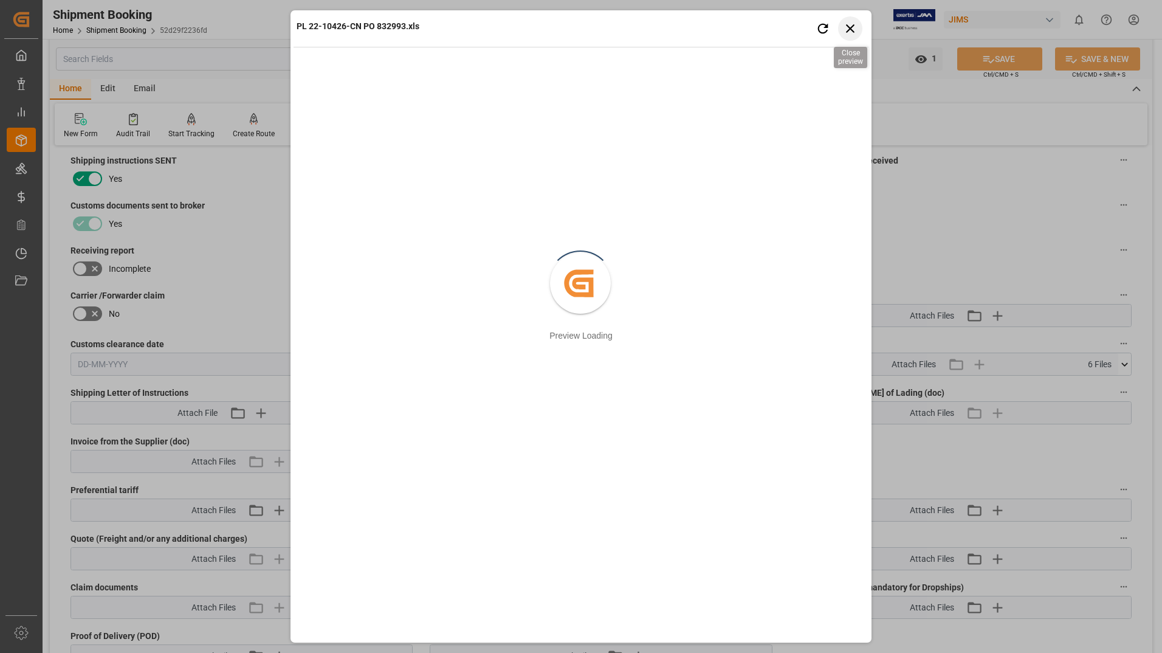
click at [850, 27] on icon "button" at bounding box center [850, 28] width 15 height 15
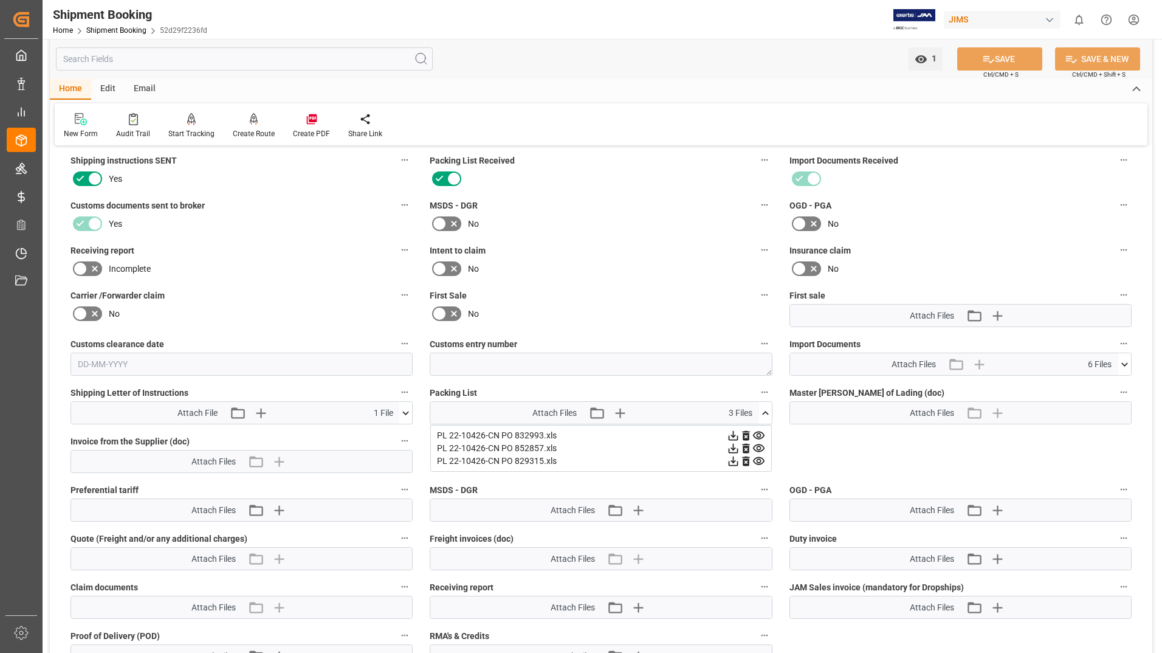
click at [732, 434] on icon at bounding box center [733, 435] width 13 height 13
click at [733, 447] on icon at bounding box center [733, 449] width 10 height 10
click at [734, 461] on icon at bounding box center [733, 461] width 13 height 13
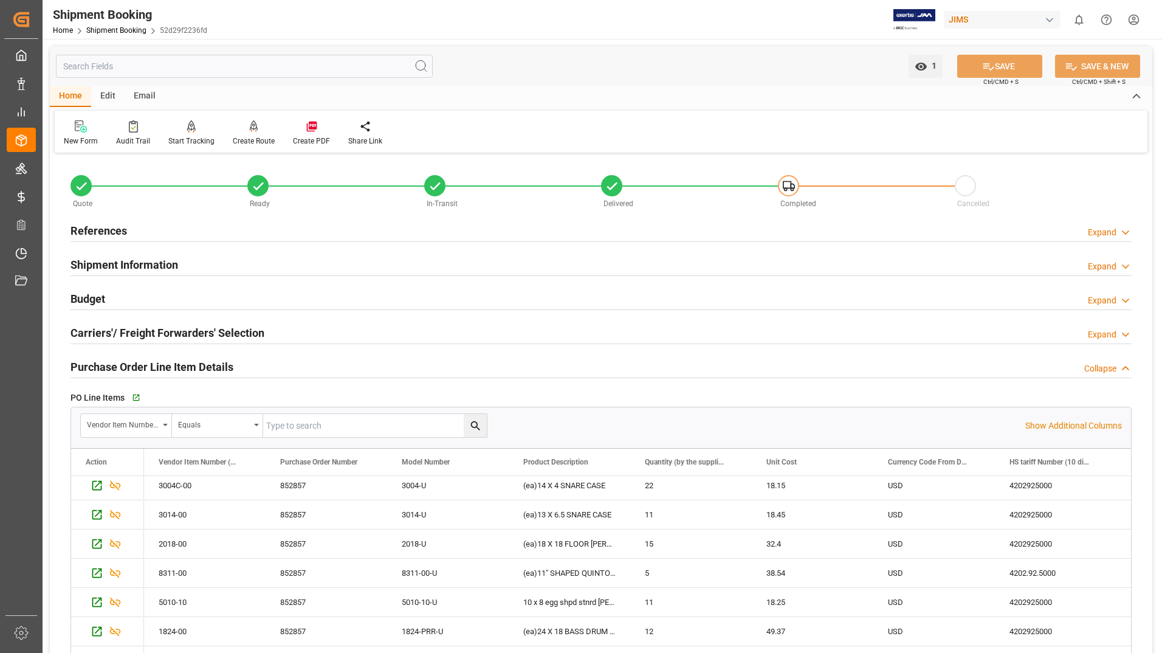
scroll to position [0, 0]
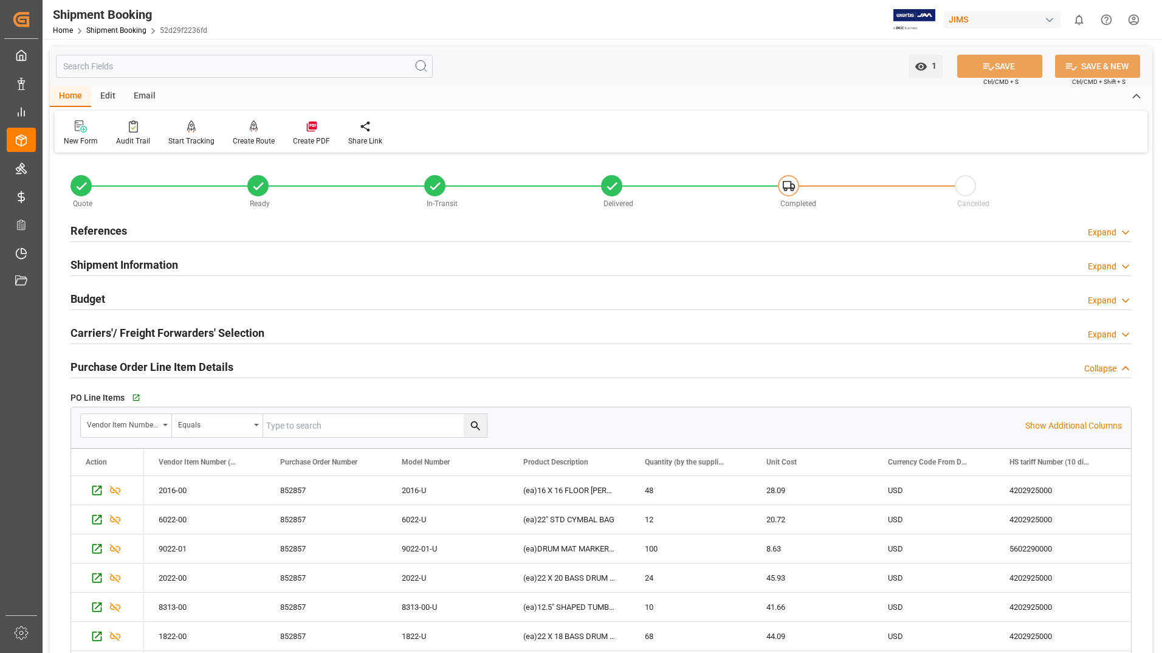
click at [162, 261] on h2 "Shipment Information" at bounding box center [124, 264] width 108 height 16
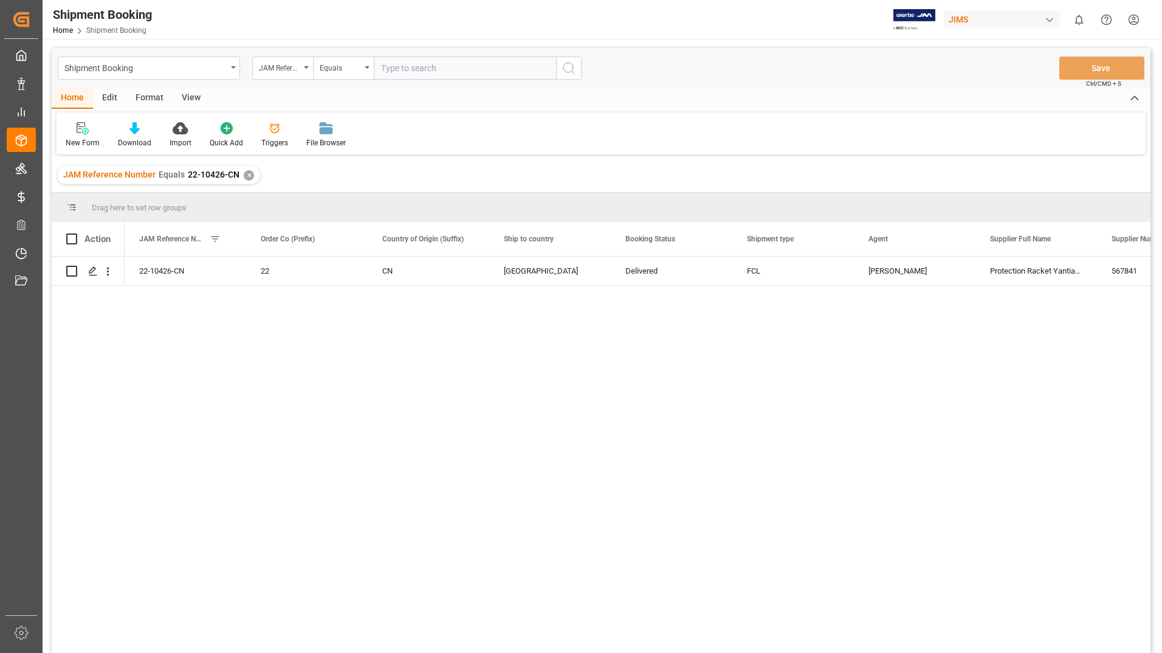
click at [336, 376] on div "22-10426-CN 22 CN United States Delivered FCL [PERSON_NAME] Protection Racket Y…" at bounding box center [638, 458] width 1026 height 404
